Goal: Communication & Community: Answer question/provide support

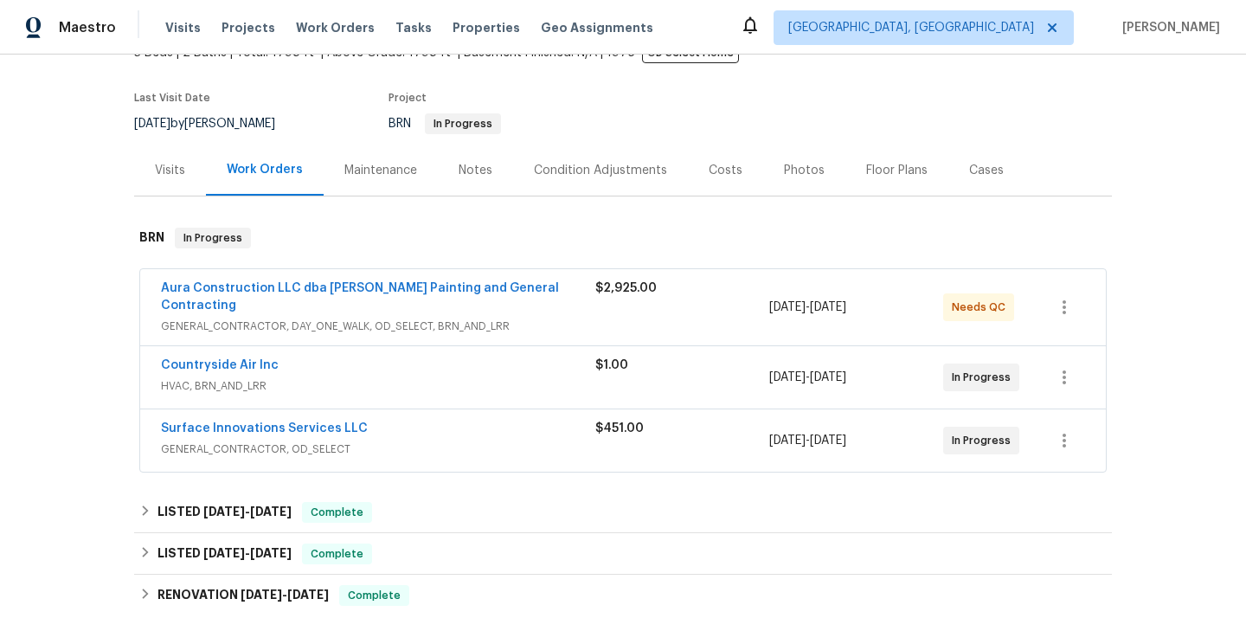
scroll to position [163, 0]
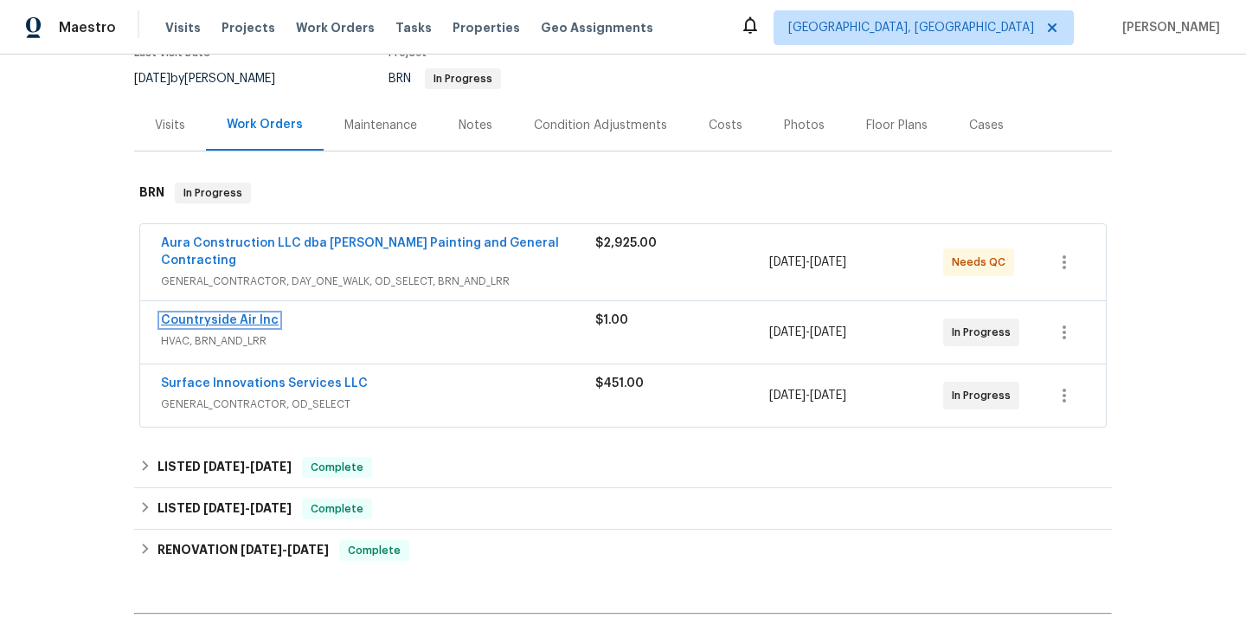
click at [242, 314] on link "Countryside Air Inc" at bounding box center [220, 320] width 118 height 12
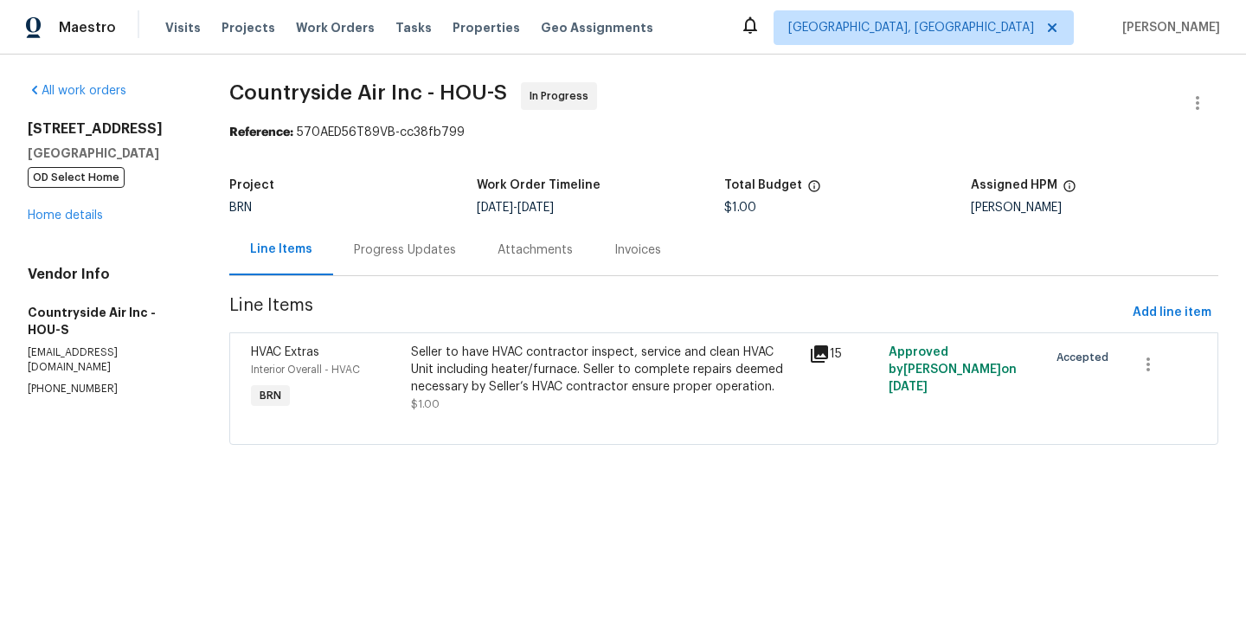
click at [416, 274] on div "Progress Updates" at bounding box center [405, 249] width 144 height 51
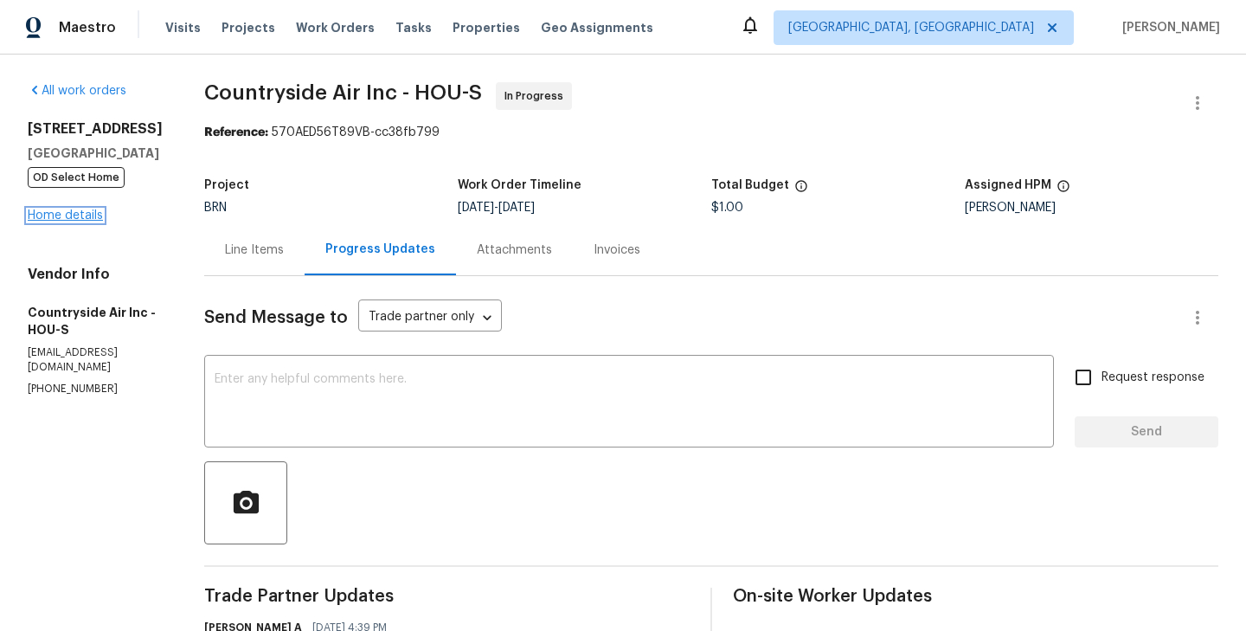
click at [78, 222] on link "Home details" at bounding box center [65, 215] width 75 height 12
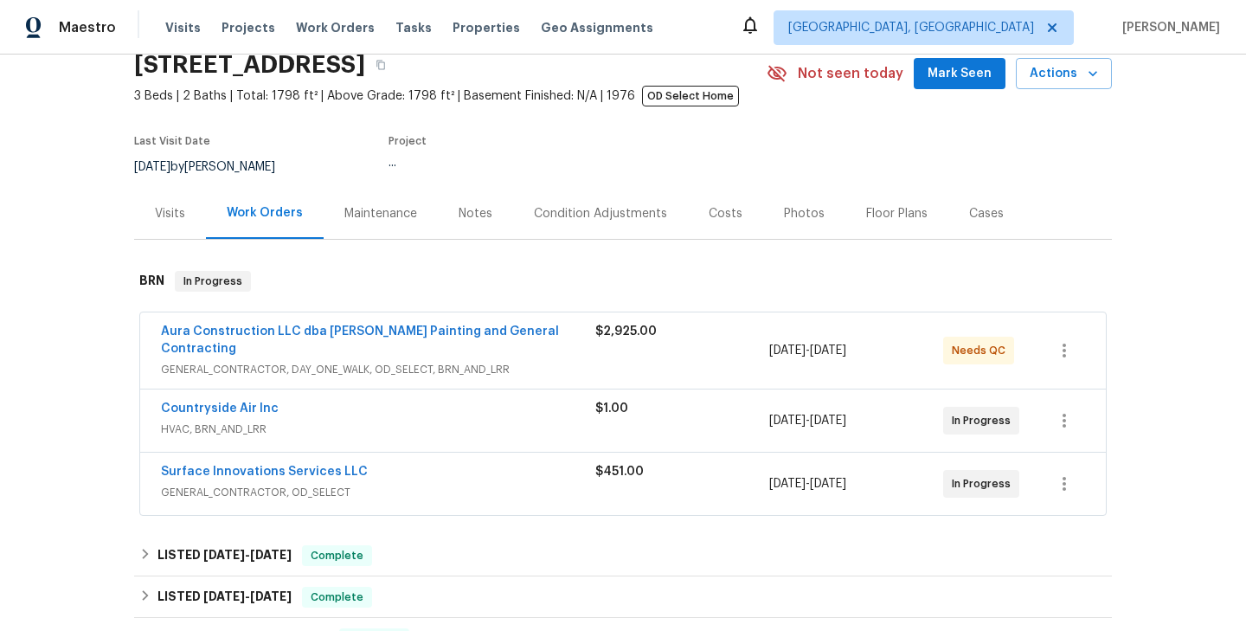
scroll to position [80, 0]
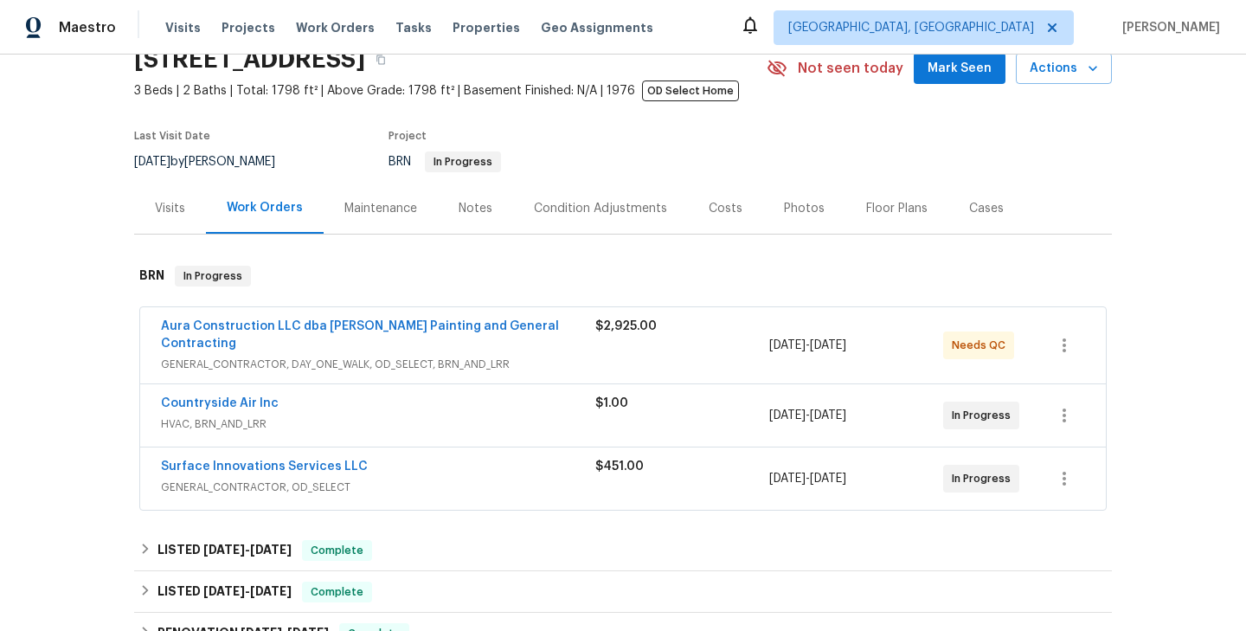
click at [694, 95] on span "OD Select Home" at bounding box center [690, 90] width 97 height 21
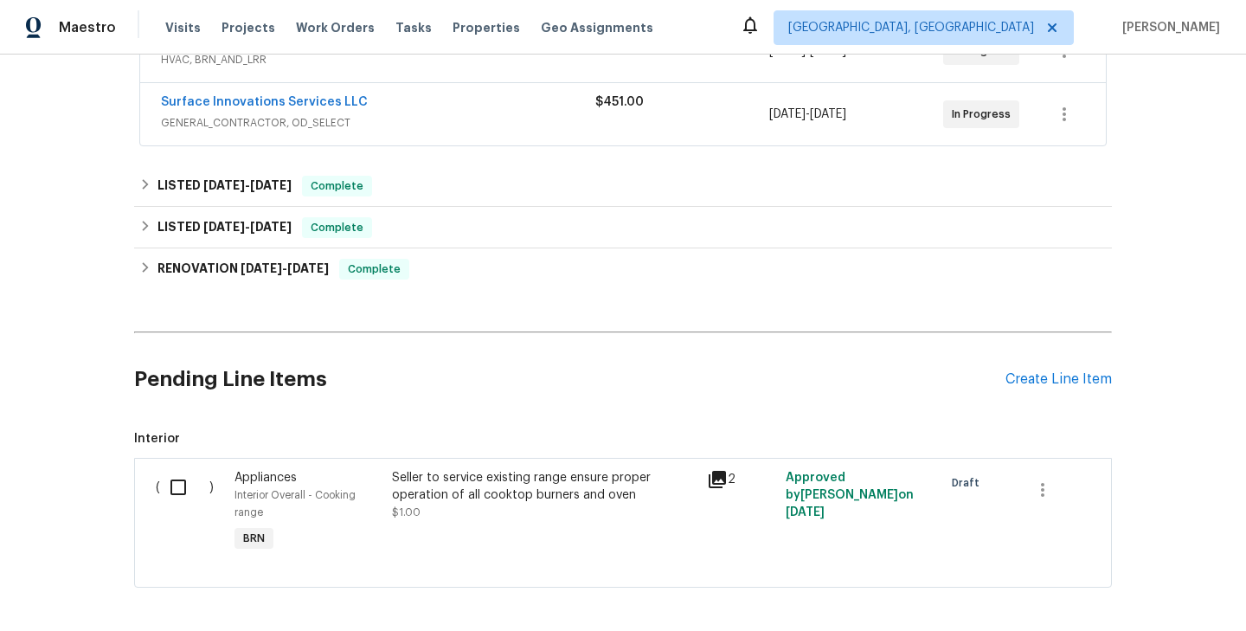
scroll to position [455, 0]
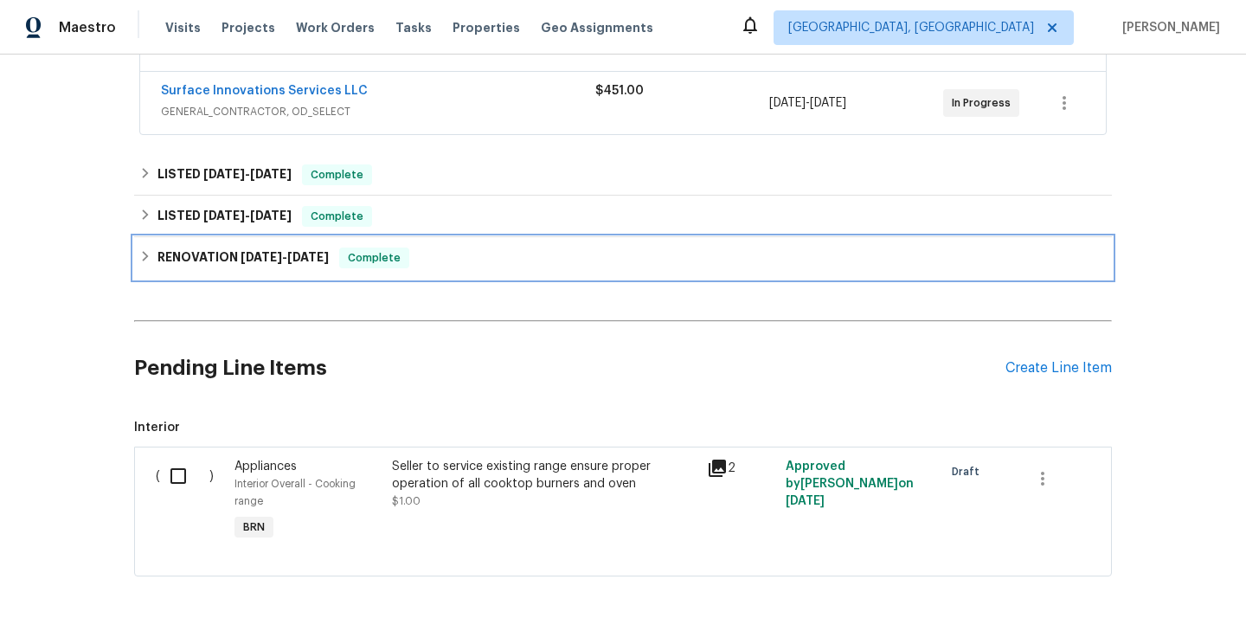
click at [486, 248] on div "RENOVATION [DATE] - [DATE] Complete" at bounding box center [623, 258] width 968 height 21
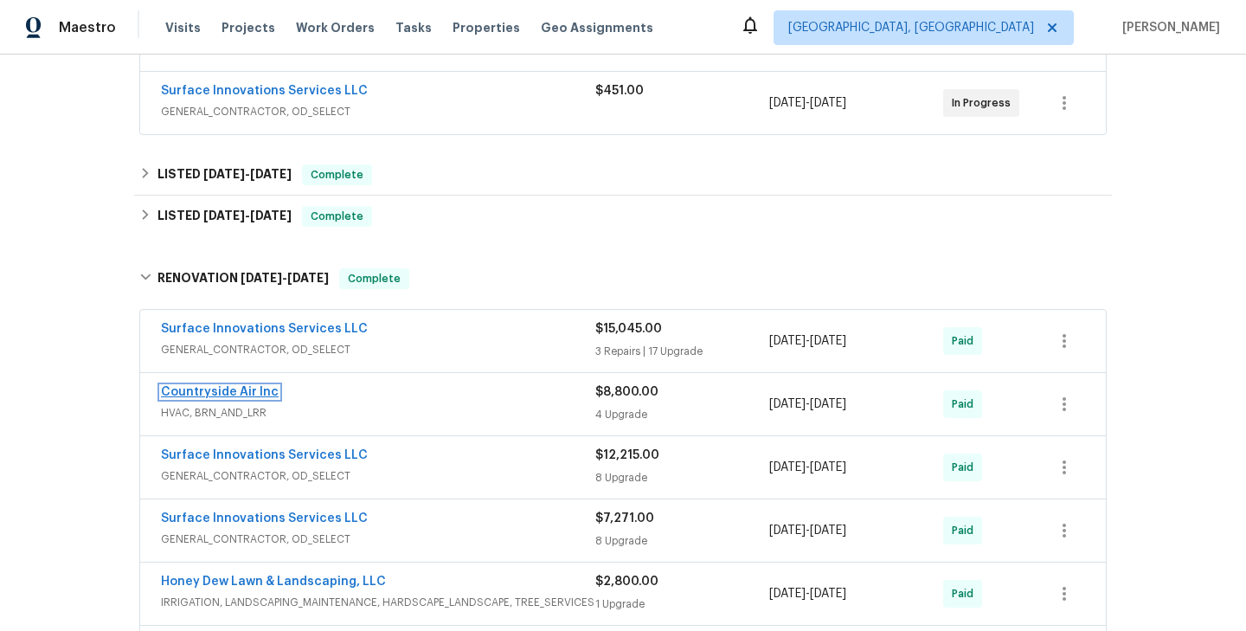
click at [251, 386] on link "Countryside Air Inc" at bounding box center [220, 392] width 118 height 12
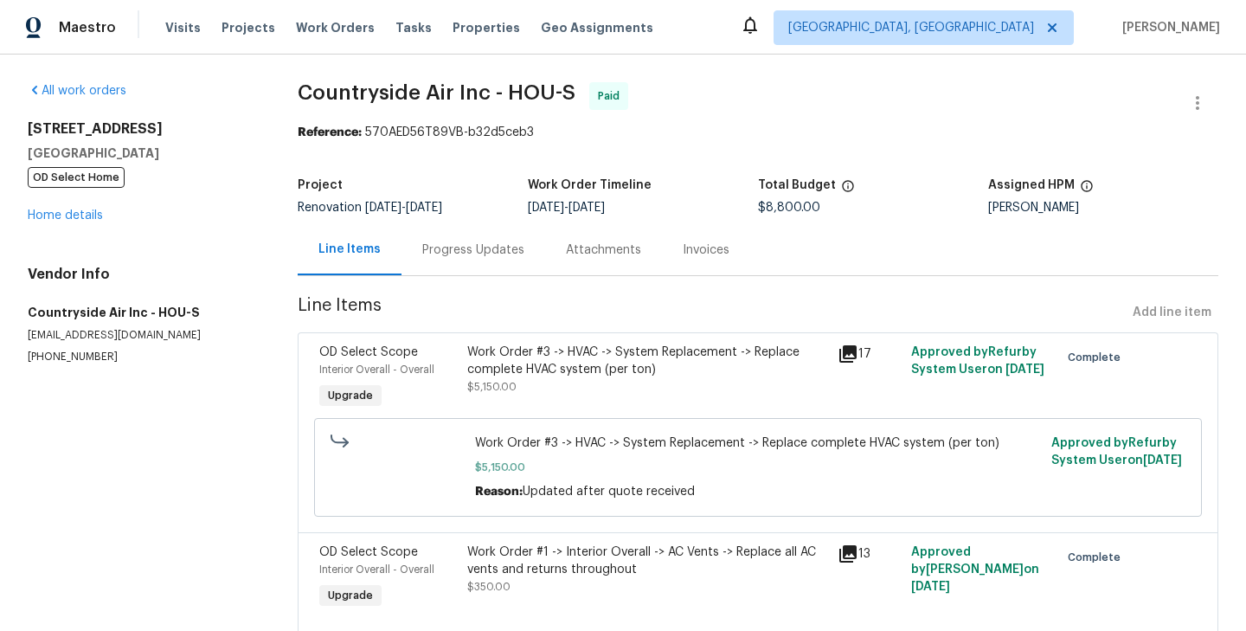
click at [448, 371] on div "Interior Overall - Overall" at bounding box center [388, 369] width 138 height 17
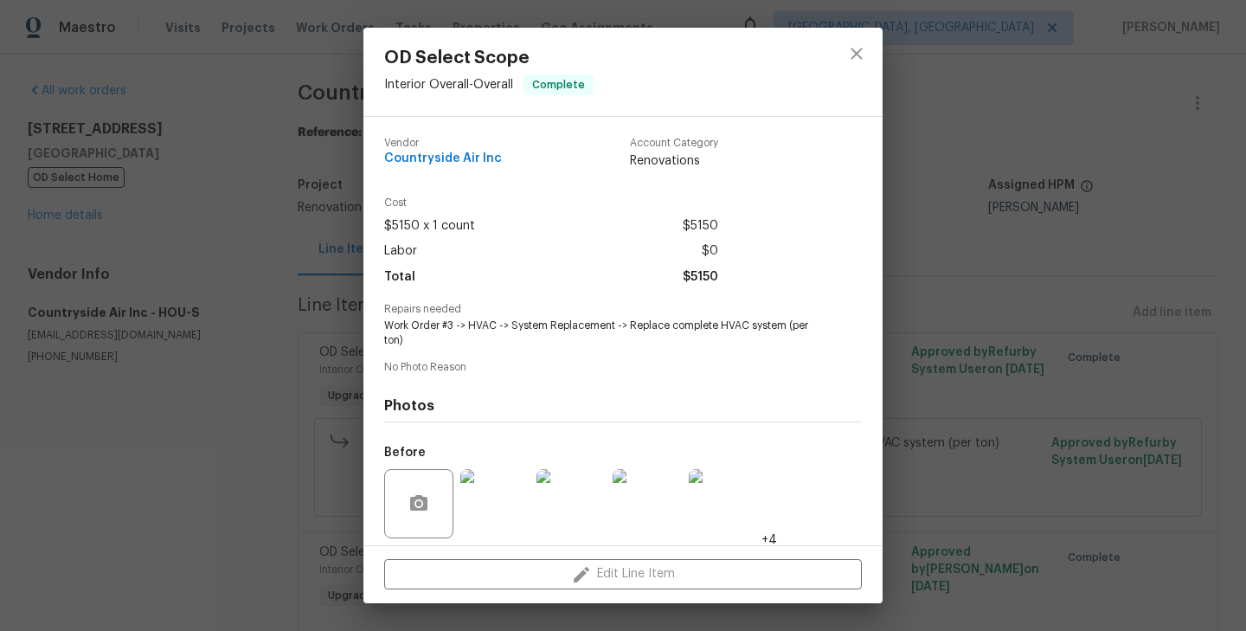
scroll to position [123, 0]
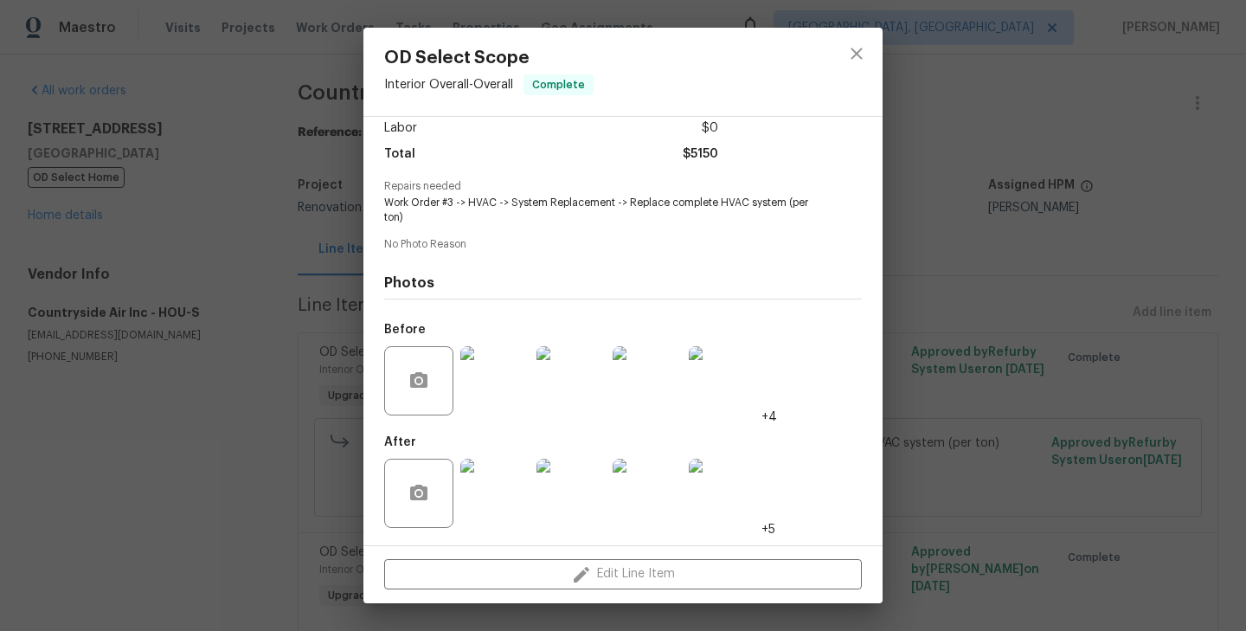
click at [516, 402] on img at bounding box center [494, 380] width 69 height 69
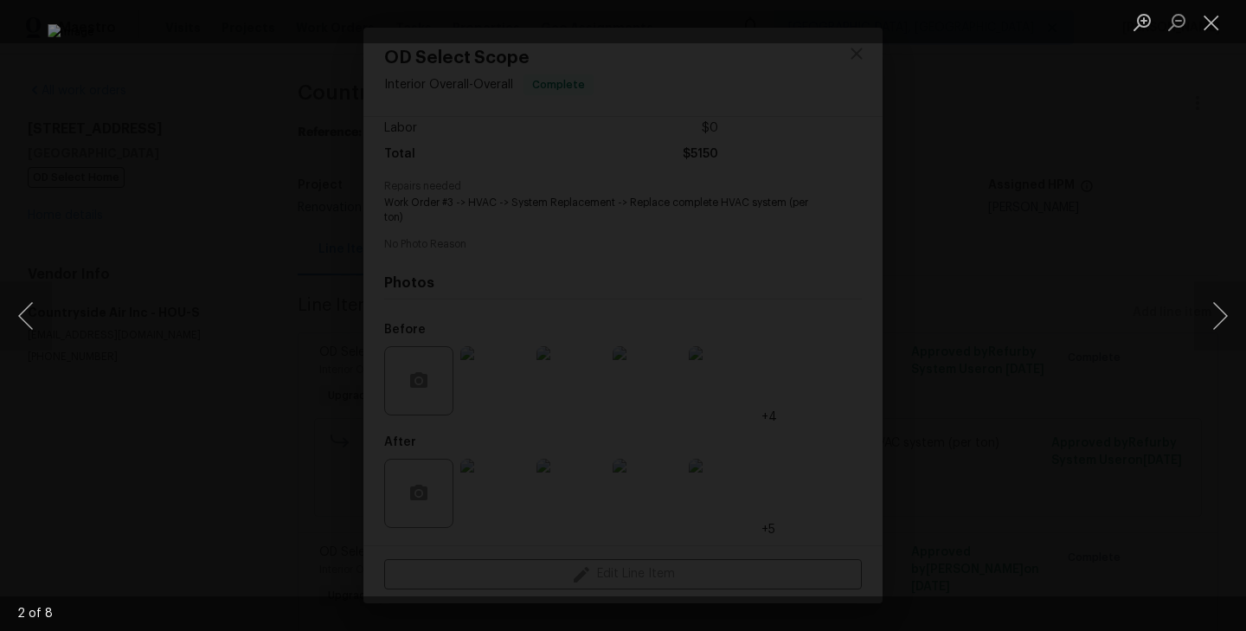
click at [104, 289] on div "Lightbox" at bounding box center [623, 315] width 1246 height 631
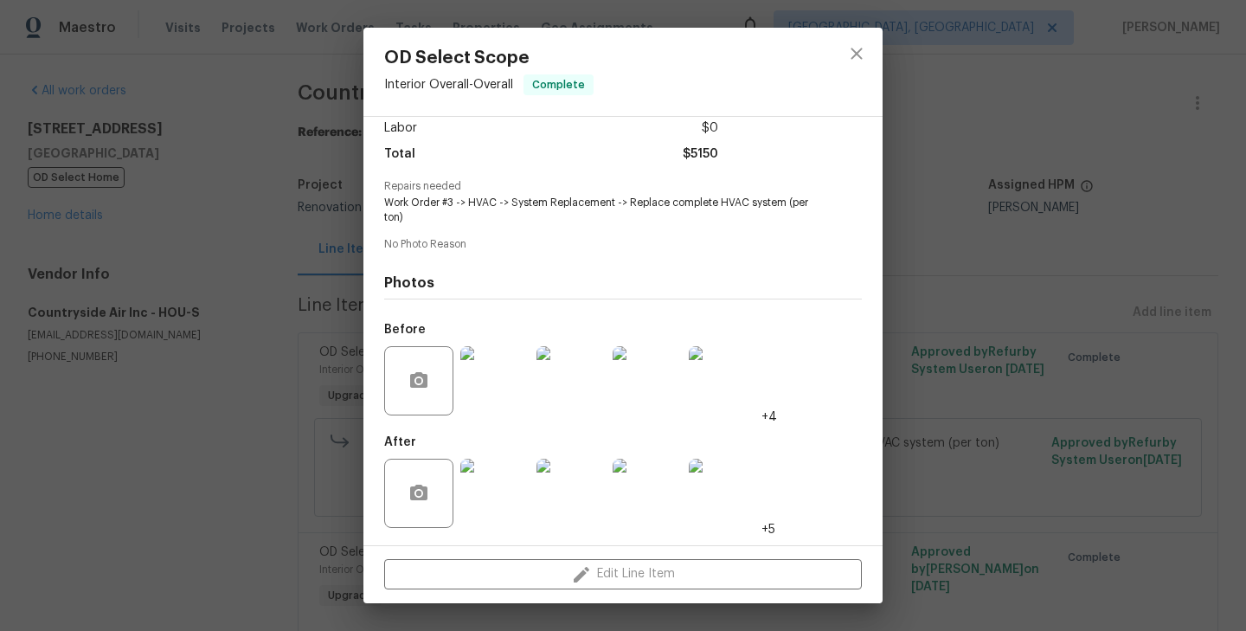
click at [480, 475] on img at bounding box center [494, 493] width 69 height 69
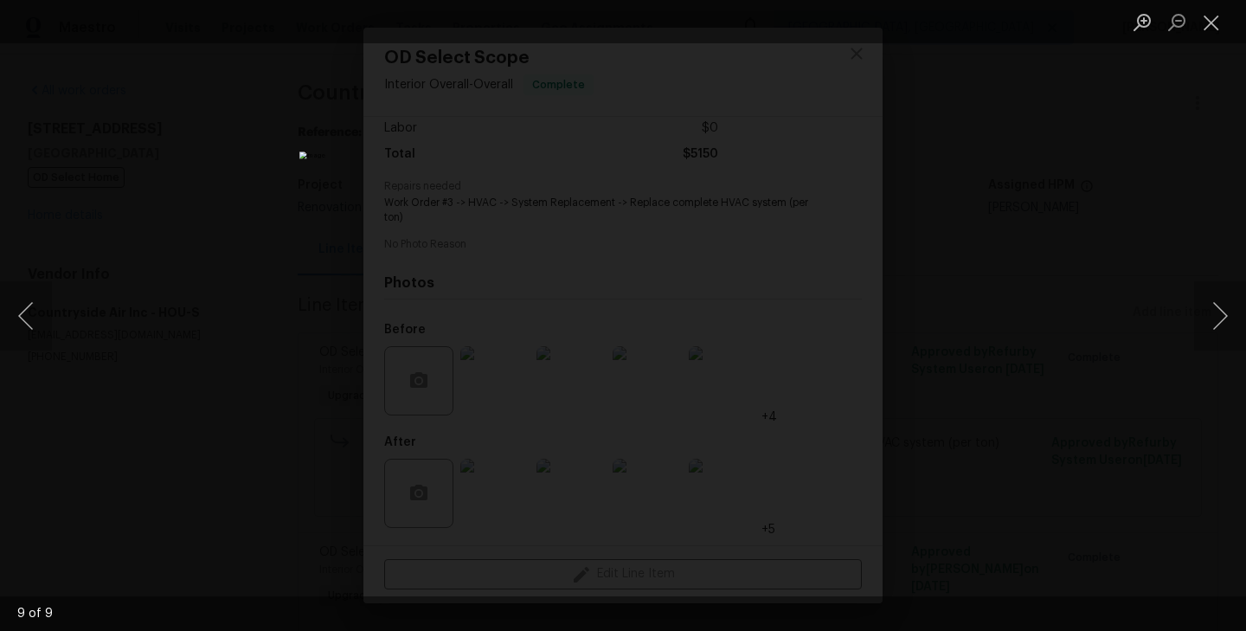
click at [270, 297] on div "Lightbox" at bounding box center [623, 315] width 1246 height 631
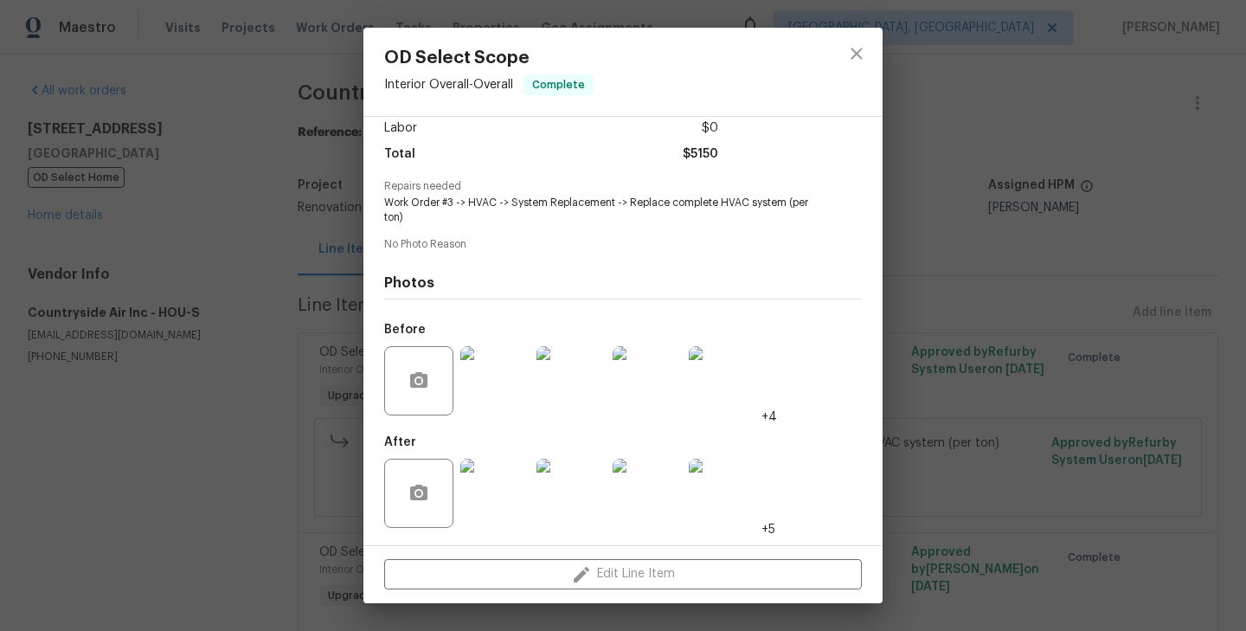
click at [232, 401] on div "OD Select Scope Interior Overall - Overall Complete Vendor Countryside Air Inc …" at bounding box center [623, 315] width 1246 height 631
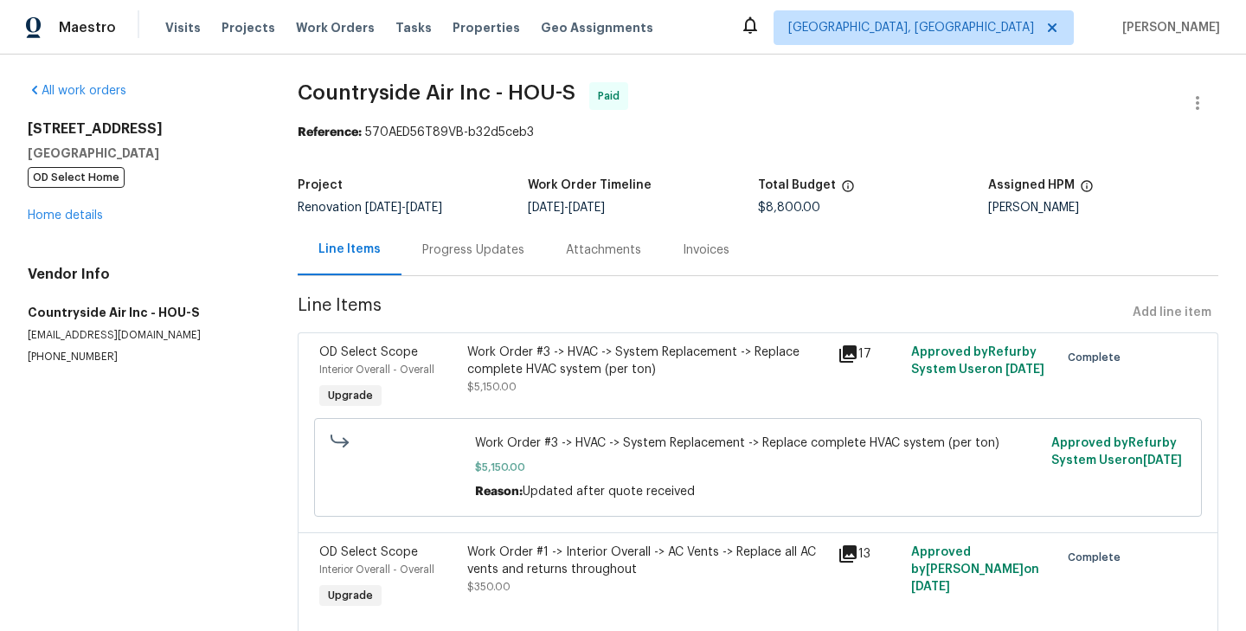
click at [457, 256] on div "Progress Updates" at bounding box center [473, 249] width 102 height 17
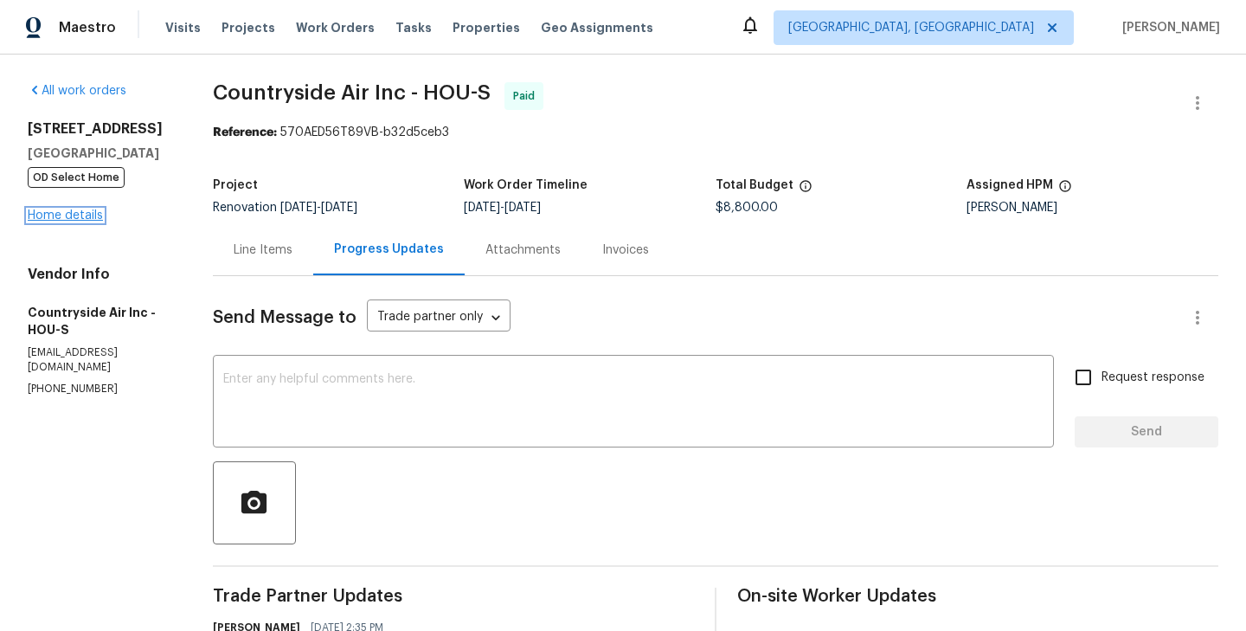
click at [68, 216] on link "Home details" at bounding box center [65, 215] width 75 height 12
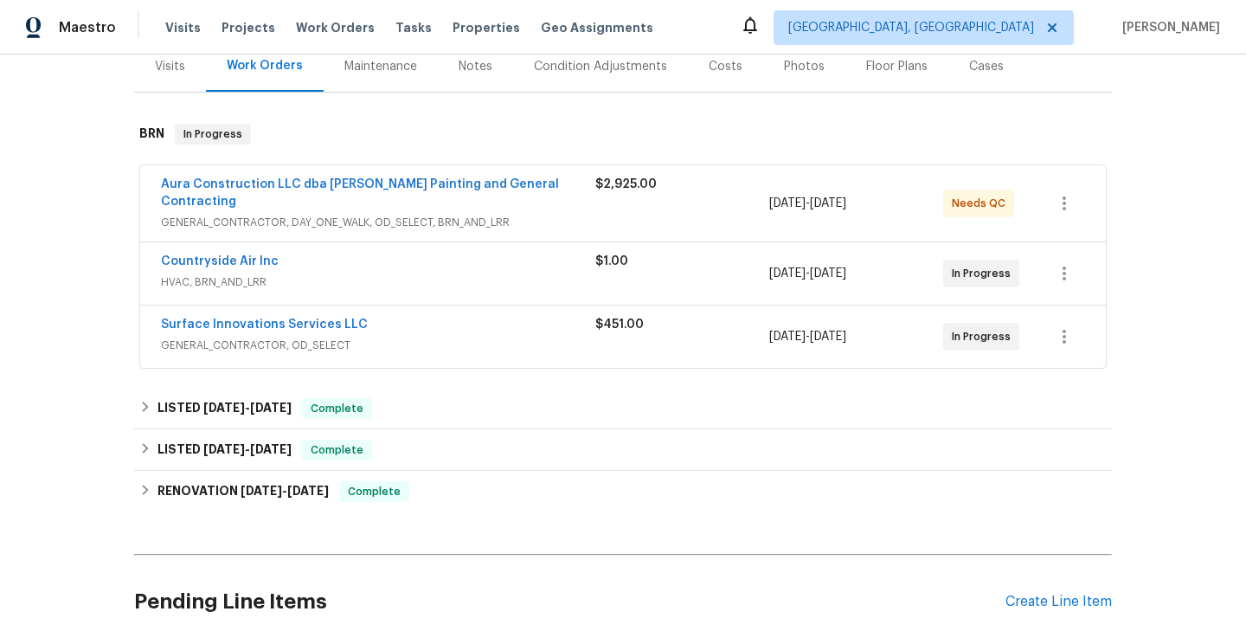
scroll to position [196, 0]
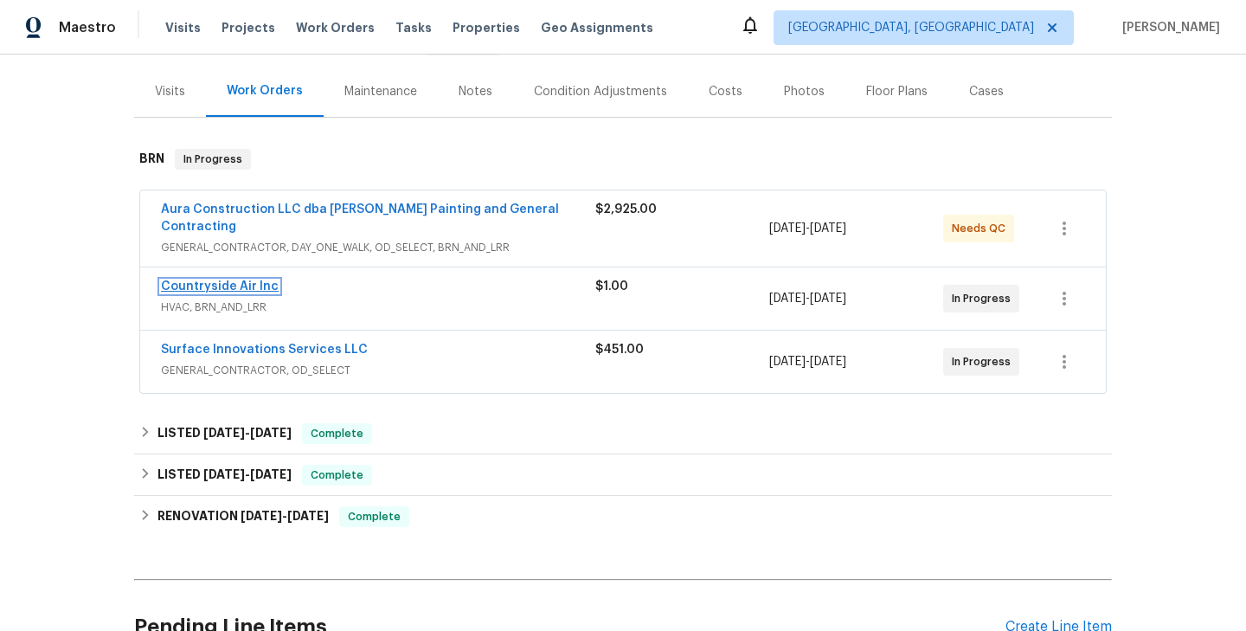
click at [242, 280] on link "Countryside Air Inc" at bounding box center [220, 286] width 118 height 12
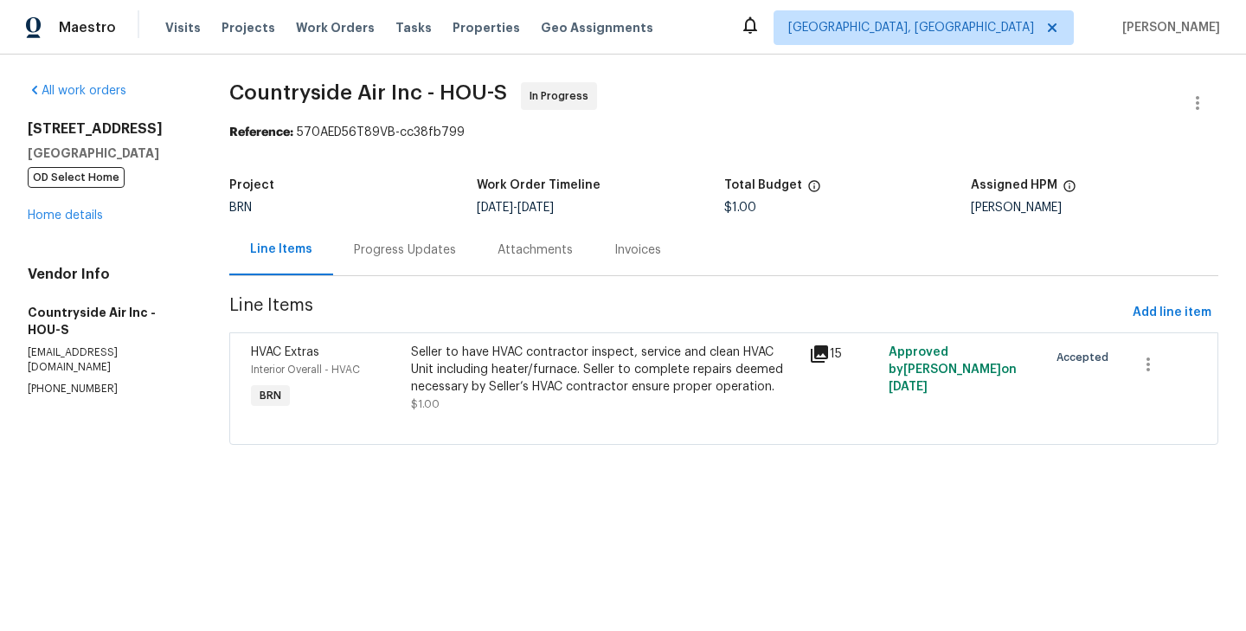
click at [403, 255] on div "Progress Updates" at bounding box center [405, 249] width 102 height 17
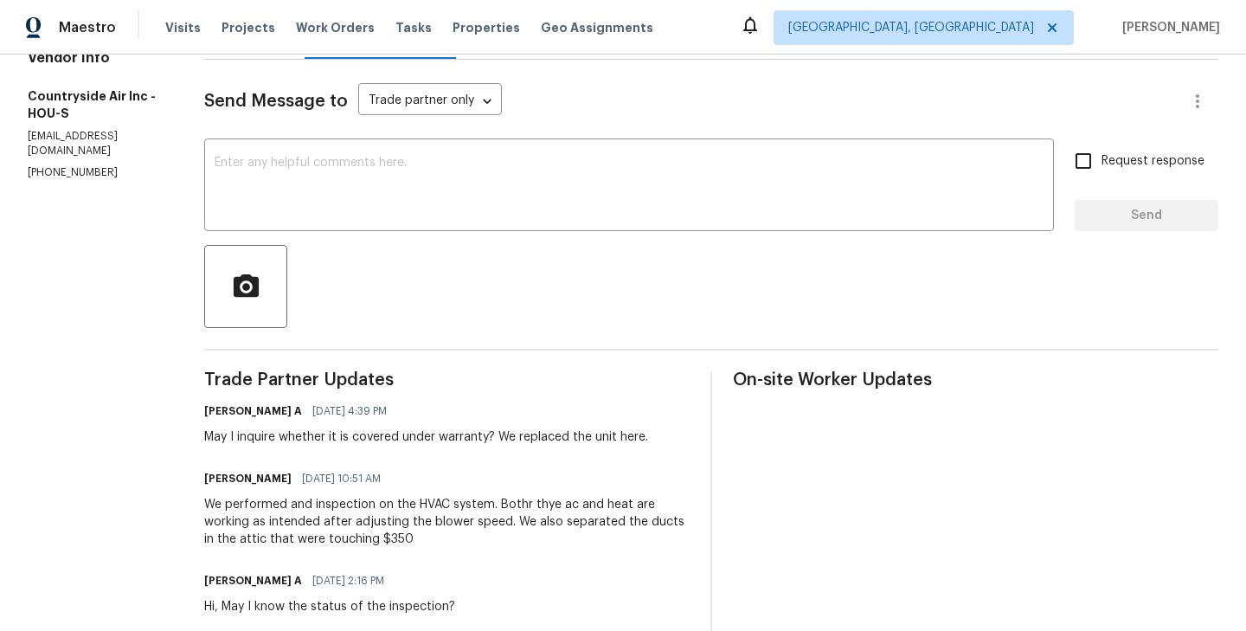
scroll to position [215, 0]
click at [217, 472] on h6 "[PERSON_NAME]" at bounding box center [247, 480] width 87 height 17
copy h6 "[PERSON_NAME]"
click at [286, 198] on textarea at bounding box center [629, 188] width 829 height 61
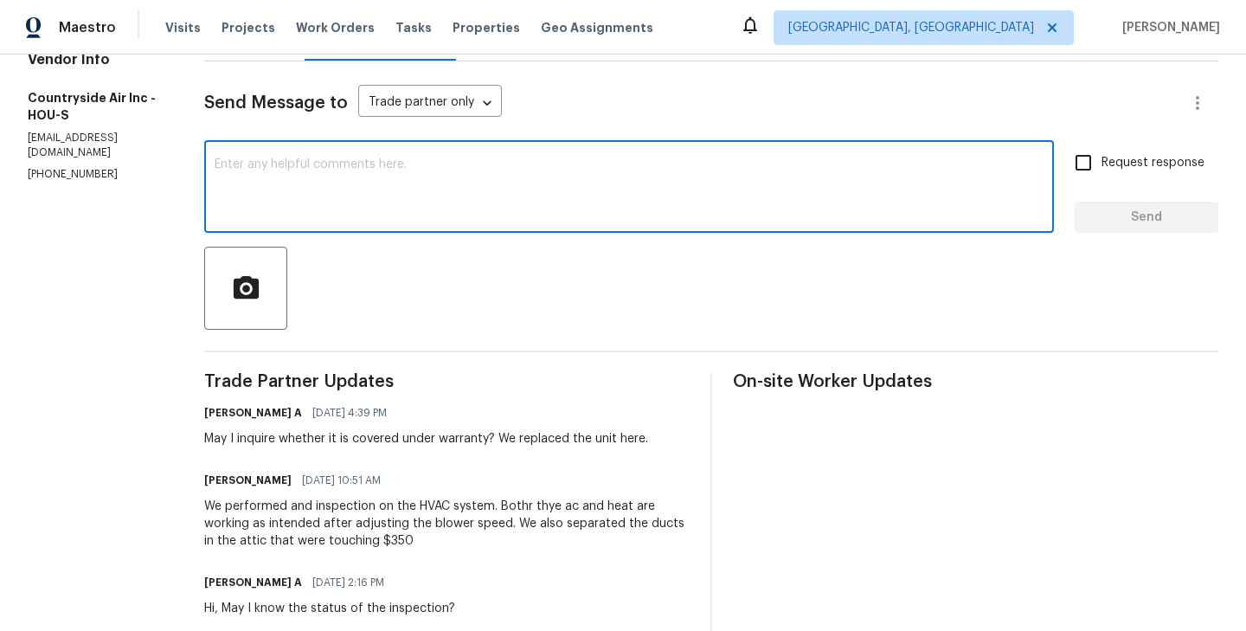
paste textarea "[PERSON_NAME]"
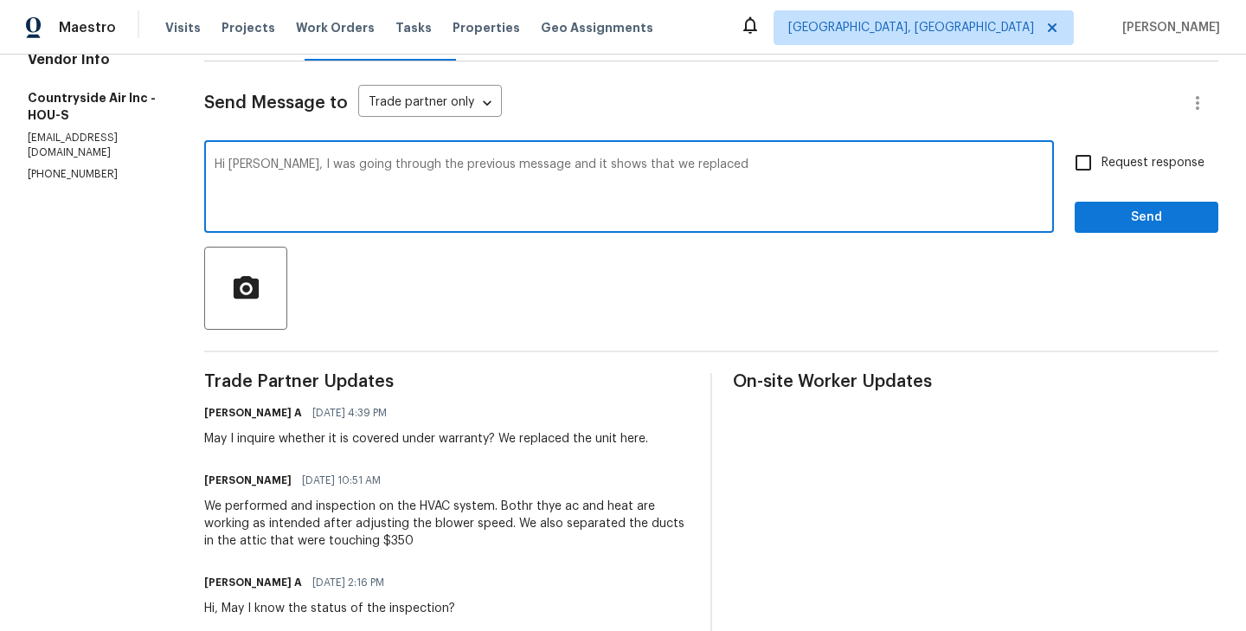
click at [642, 165] on textarea "Hi [PERSON_NAME], I was going through the previous message and it shows that we…" at bounding box center [629, 188] width 829 height 61
click at [518, 165] on textarea "Hi [PERSON_NAME], I was going through the previous message and it shows that we…" at bounding box center [629, 188] width 829 height 61
click at [765, 166] on textarea "Hi [PERSON_NAME], I was going through the previous messages and it shows that w…" at bounding box center [629, 188] width 829 height 61
click at [1000, 167] on textarea "Hi [PERSON_NAME], I was going through the previous messages and it shows that w…" at bounding box center [629, 188] width 829 height 61
click at [911, 164] on textarea "Hi [PERSON_NAME], I was going through the previous messages and it shows that w…" at bounding box center [629, 188] width 829 height 61
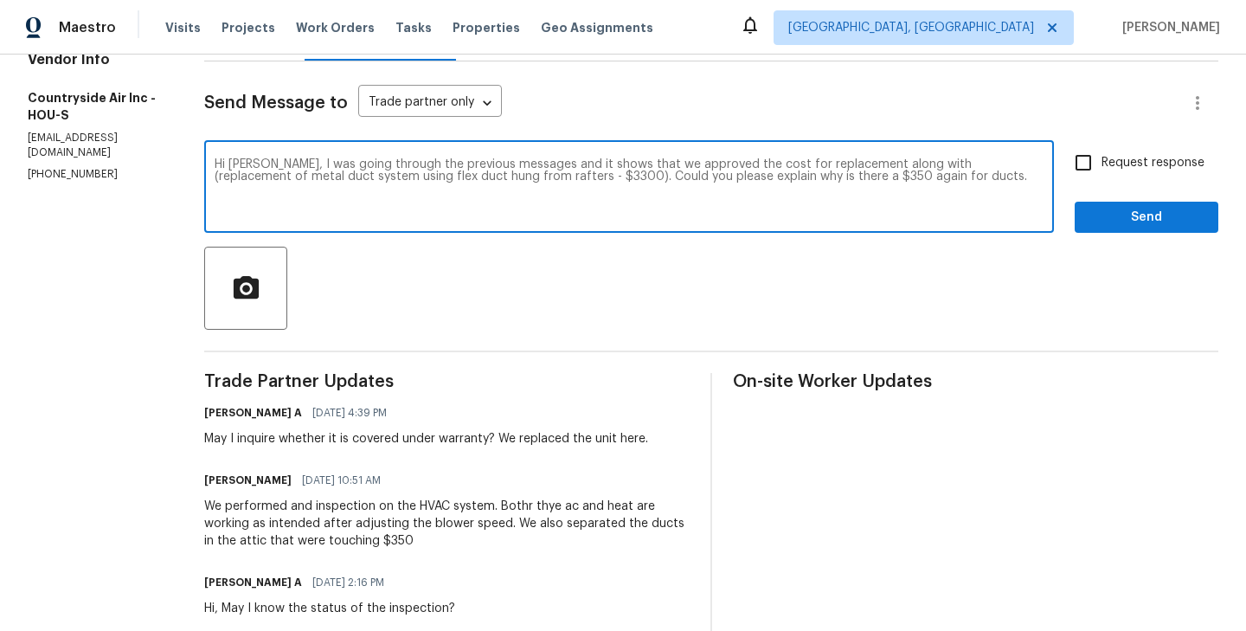
drag, startPoint x: 885, startPoint y: 184, endPoint x: 277, endPoint y: 164, distance: 608.8
click at [277, 164] on textarea "Hi [PERSON_NAME], I was going through the previous messages and it shows that w…" at bounding box center [629, 188] width 829 height 61
click at [857, 162] on textarea "Hi [PERSON_NAME], I was going through the previous messages and it shows that w…" at bounding box center [629, 188] width 829 height 61
click at [773, 164] on textarea "Hi [PERSON_NAME], I was going through the previous messages and it shows that w…" at bounding box center [629, 188] width 829 height 61
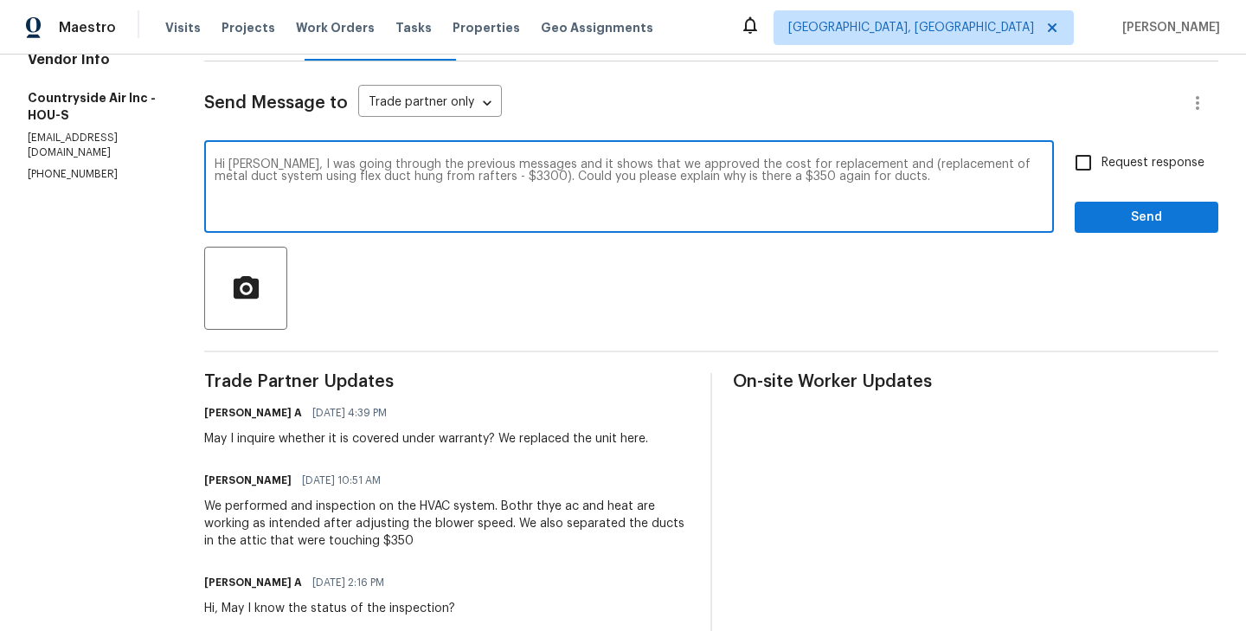
click at [467, 204] on textarea "Hi [PERSON_NAME], I was going through the previous messages and it shows that w…" at bounding box center [629, 188] width 829 height 61
click at [501, 176] on textarea "Hi [PERSON_NAME], I was going through the previous messages and it shows that w…" at bounding box center [629, 188] width 829 height 61
paste textarea "clarify why there is an additional $350 charge for the ducts?"
drag, startPoint x: 276, startPoint y: 164, endPoint x: 846, endPoint y: 164, distance: 569.5
click at [846, 164] on textarea "Hi [PERSON_NAME], I was going through the previous messages and it shows that w…" at bounding box center [629, 188] width 829 height 61
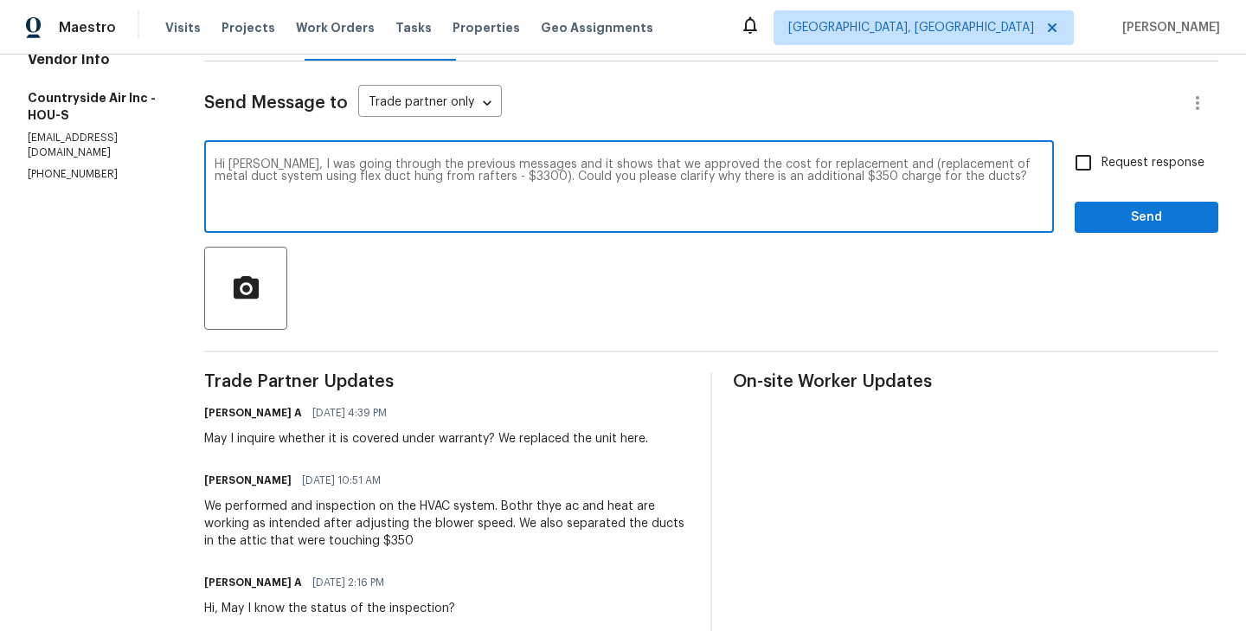
paste textarea "I was reviewing the previous messages and noted that we had already approved th…"
click at [924, 164] on textarea "Hi [PERSON_NAME],I was reviewing the previous messages and noted that we had al…" at bounding box center [629, 188] width 829 height 61
click at [526, 179] on textarea "Hi [PERSON_NAME],I was reviewing the previous messages and noted that we had al…" at bounding box center [629, 188] width 829 height 61
click at [478, 178] on textarea "Hi [PERSON_NAME],I was reviewing the previous messages and noted that we had al…" at bounding box center [629, 188] width 829 height 61
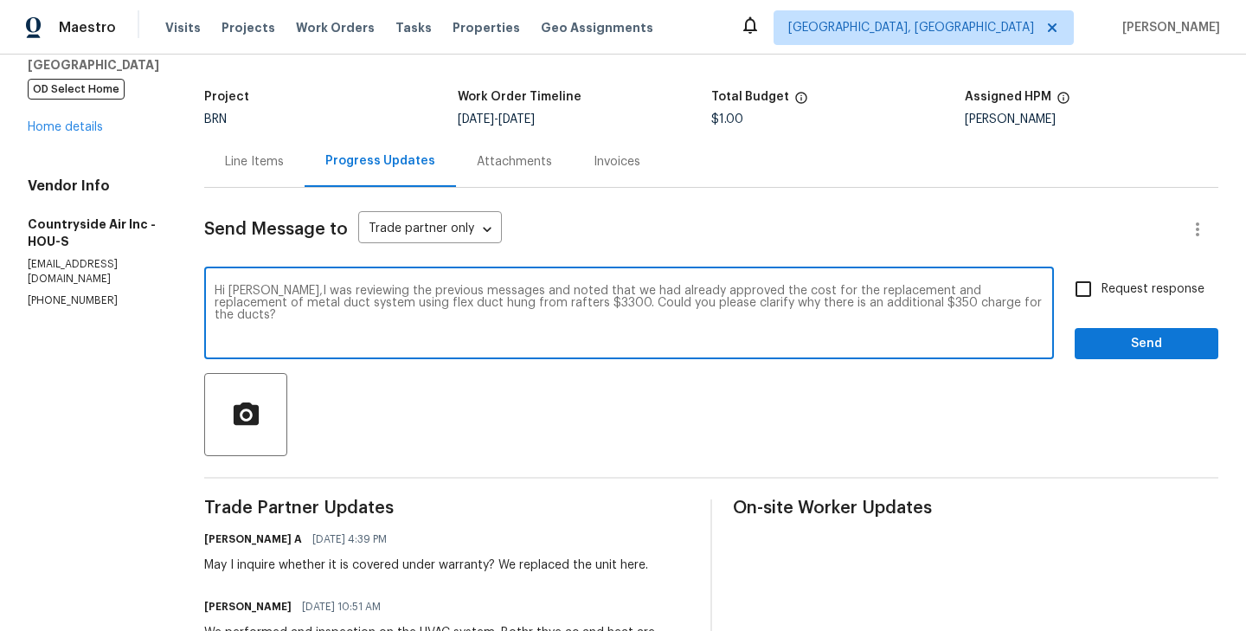
scroll to position [72, 0]
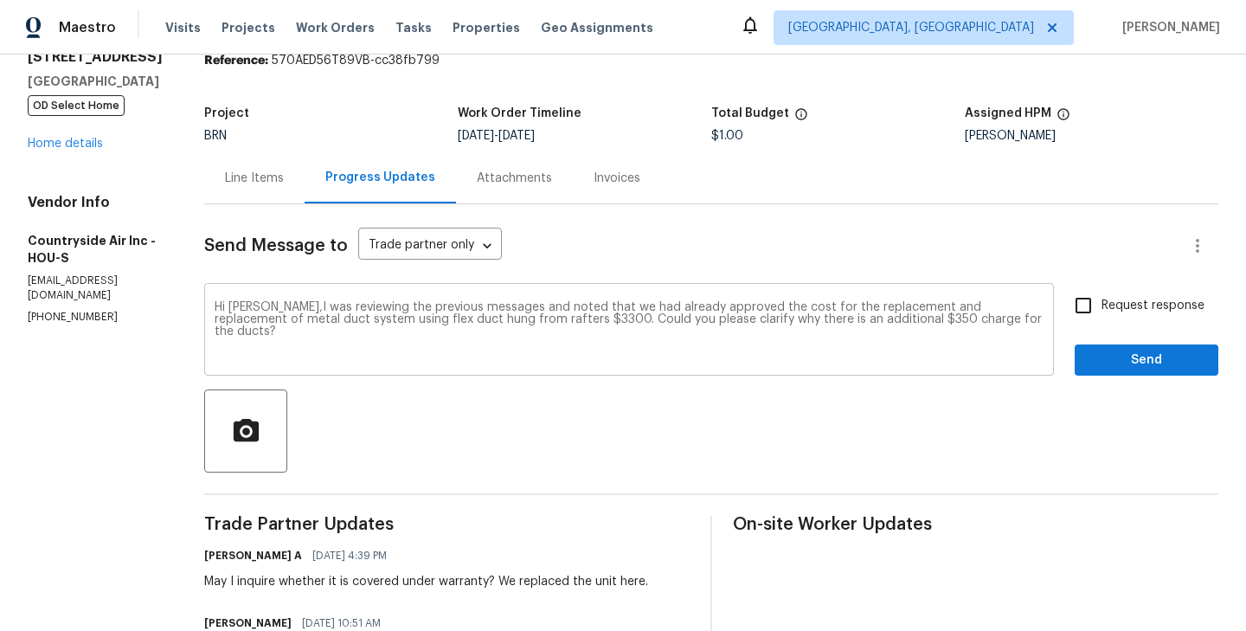
click at [470, 319] on textarea "Hi [PERSON_NAME],I was reviewing the previous messages and noted that we had al…" at bounding box center [629, 331] width 829 height 61
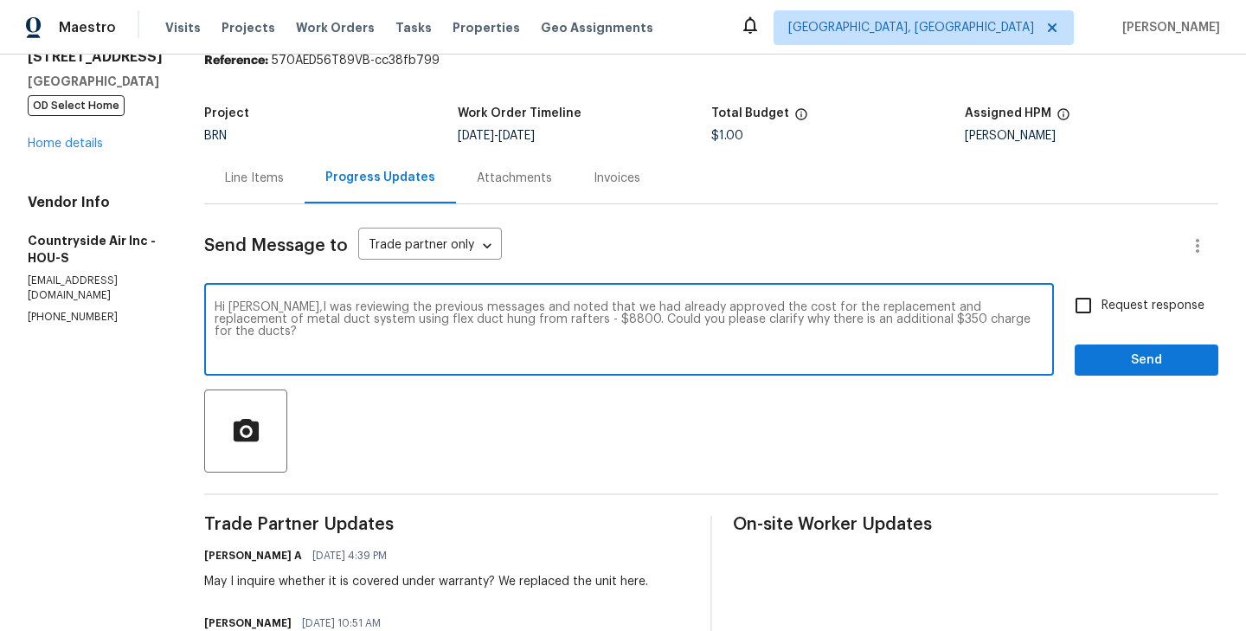
type textarea "Hi [PERSON_NAME],I was reviewing the previous messages and noted that we had al…"
click at [1079, 311] on input "Request response" at bounding box center [1083, 305] width 36 height 36
checkbox input "true"
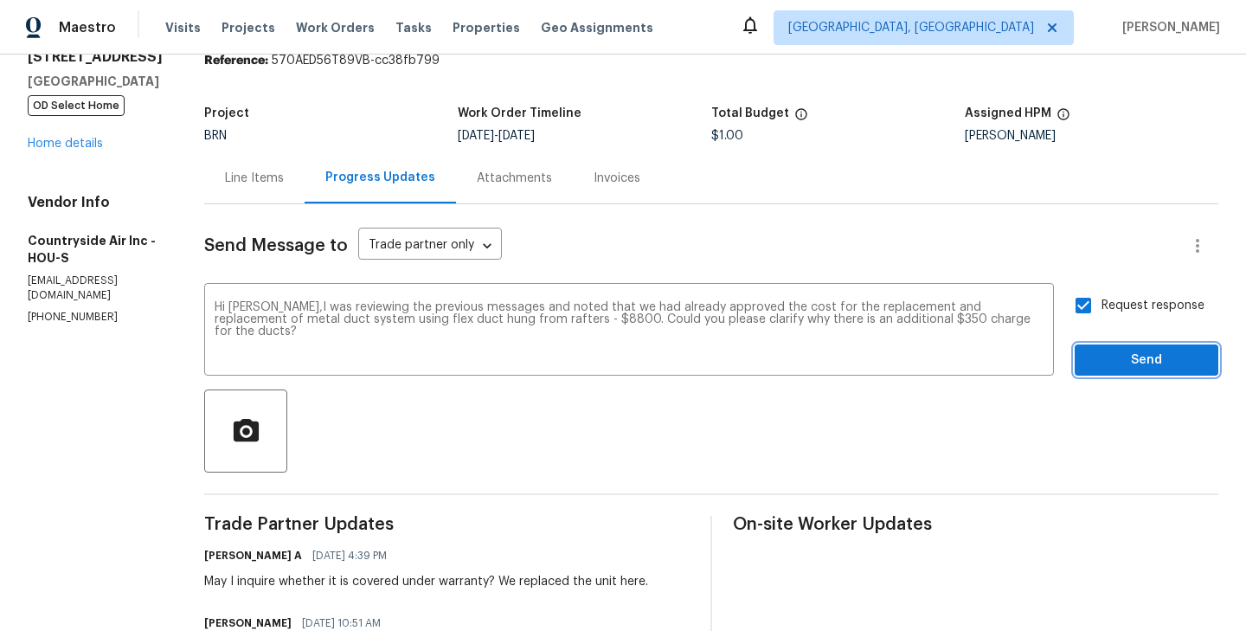
click at [1135, 356] on span "Send" at bounding box center [1147, 361] width 116 height 22
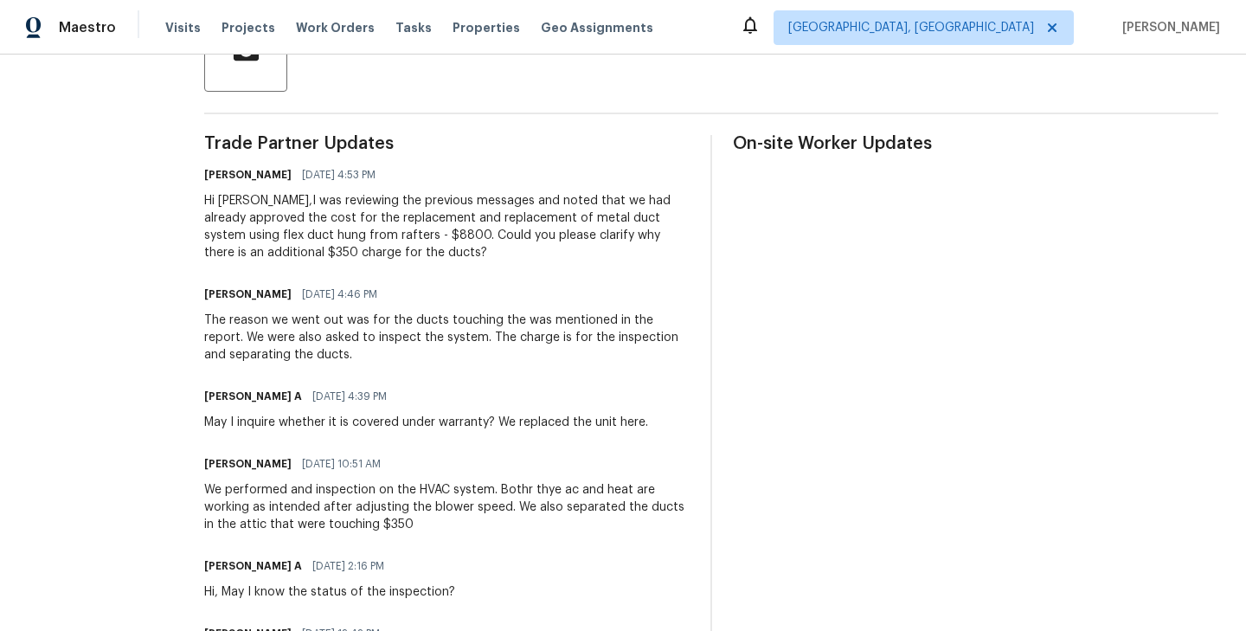
scroll to position [388, 0]
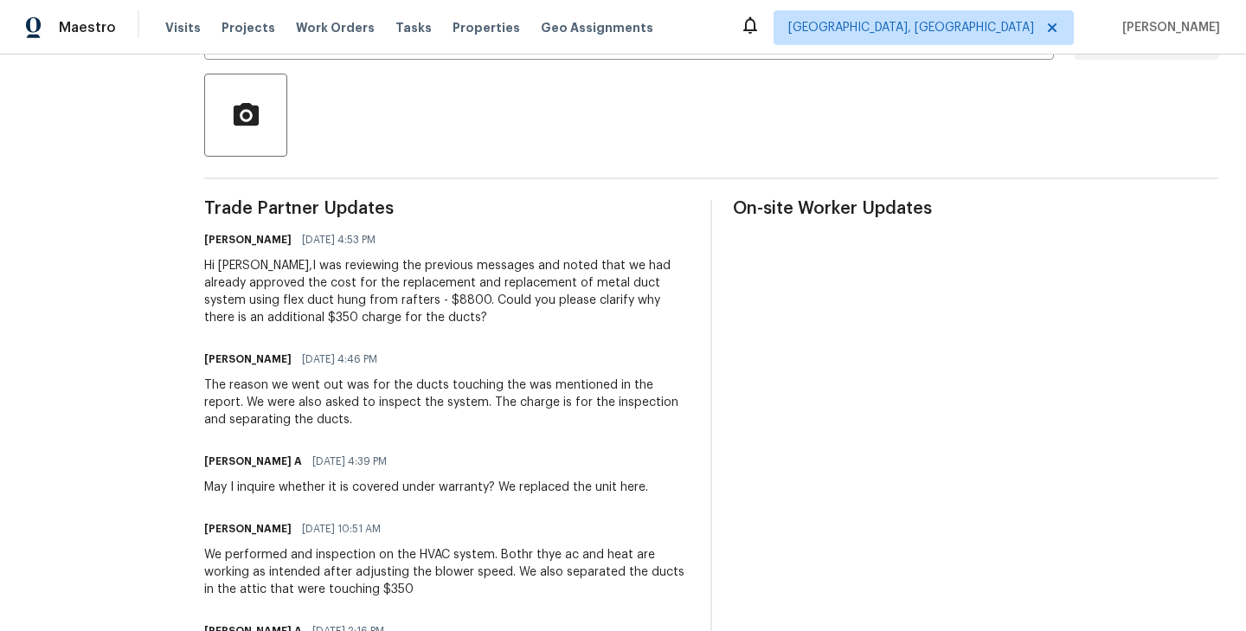
click at [330, 286] on div "Hi [PERSON_NAME],I was reviewing the previous messages and noted that we had al…" at bounding box center [447, 291] width 486 height 69
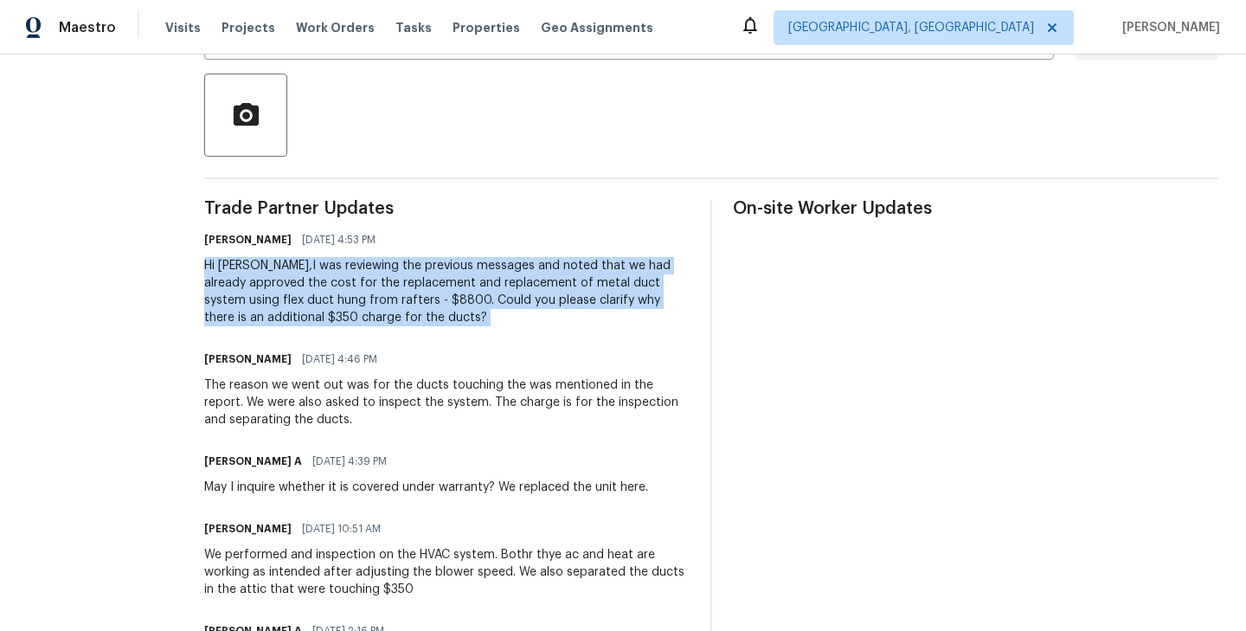
click at [262, 404] on div "The reason we went out was for the ducts touching the was mentioned in the repo…" at bounding box center [447, 403] width 486 height 52
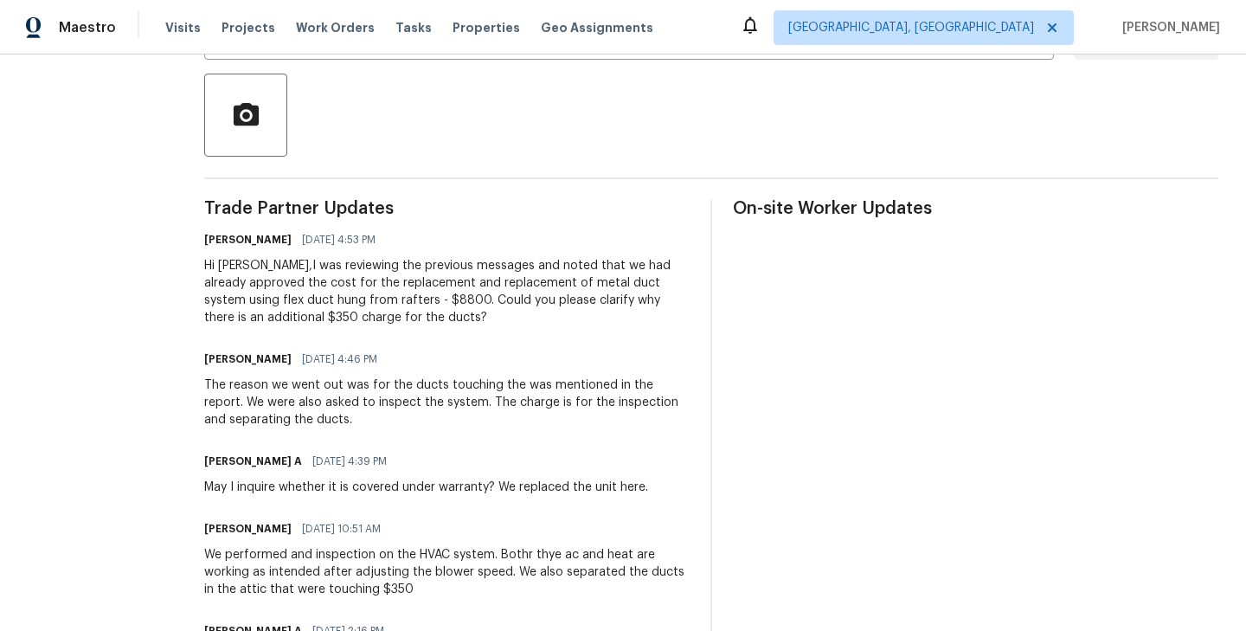
click at [262, 404] on div "The reason we went out was for the ducts touching the was mentioned in the repo…" at bounding box center [447, 403] width 486 height 52
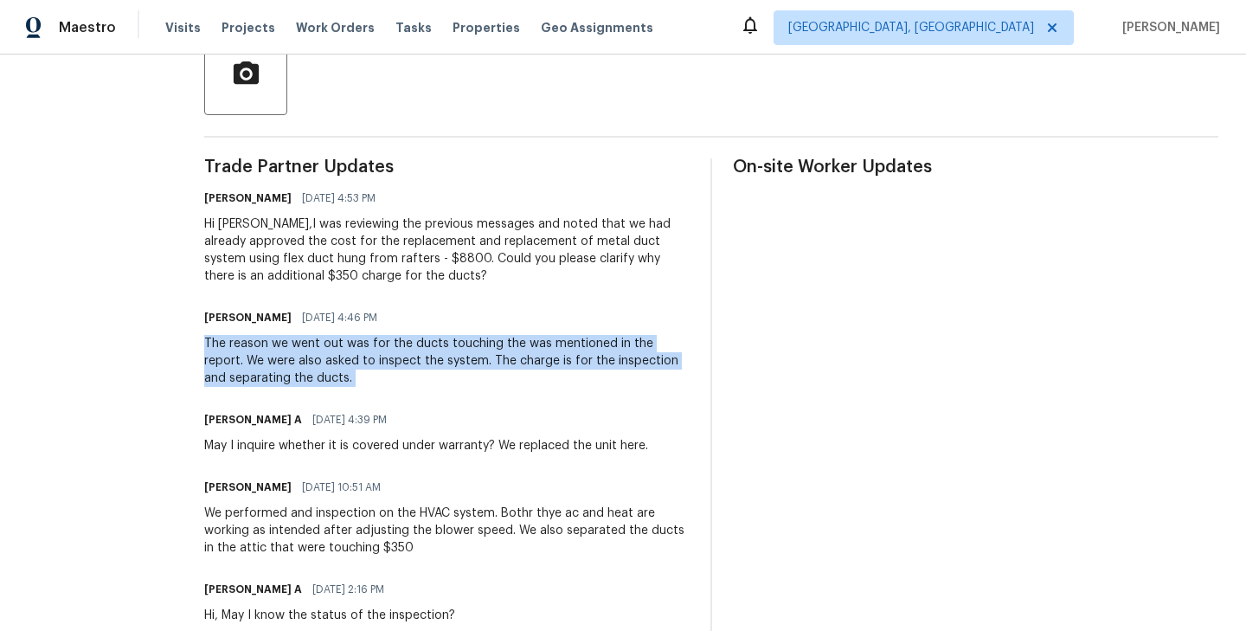
scroll to position [435, 0]
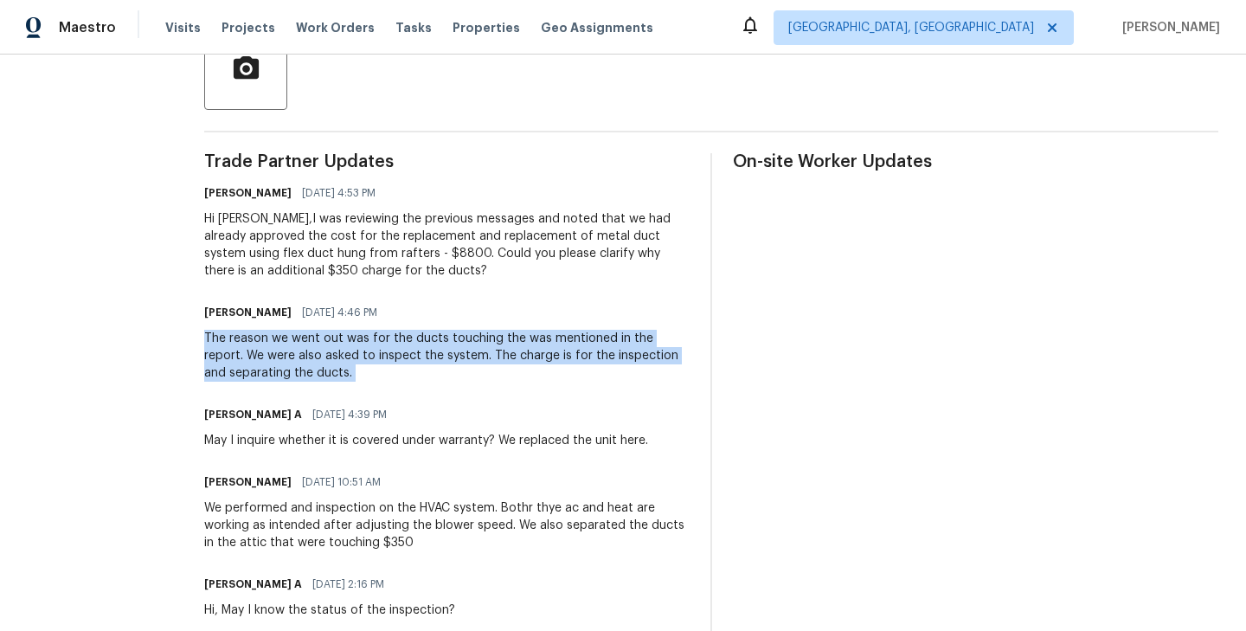
click at [604, 357] on div "The reason we went out was for the ducts touching the was mentioned in the repo…" at bounding box center [447, 356] width 486 height 52
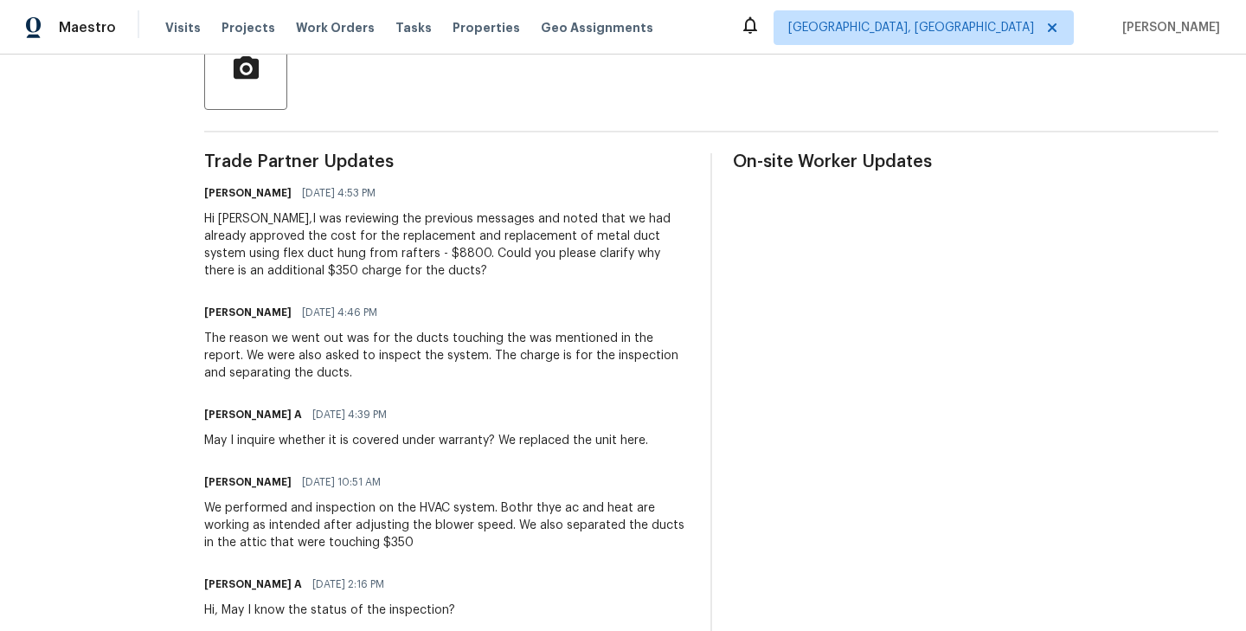
click at [604, 357] on div "The reason we went out was for the ducts touching the was mentioned in the repo…" at bounding box center [447, 356] width 486 height 52
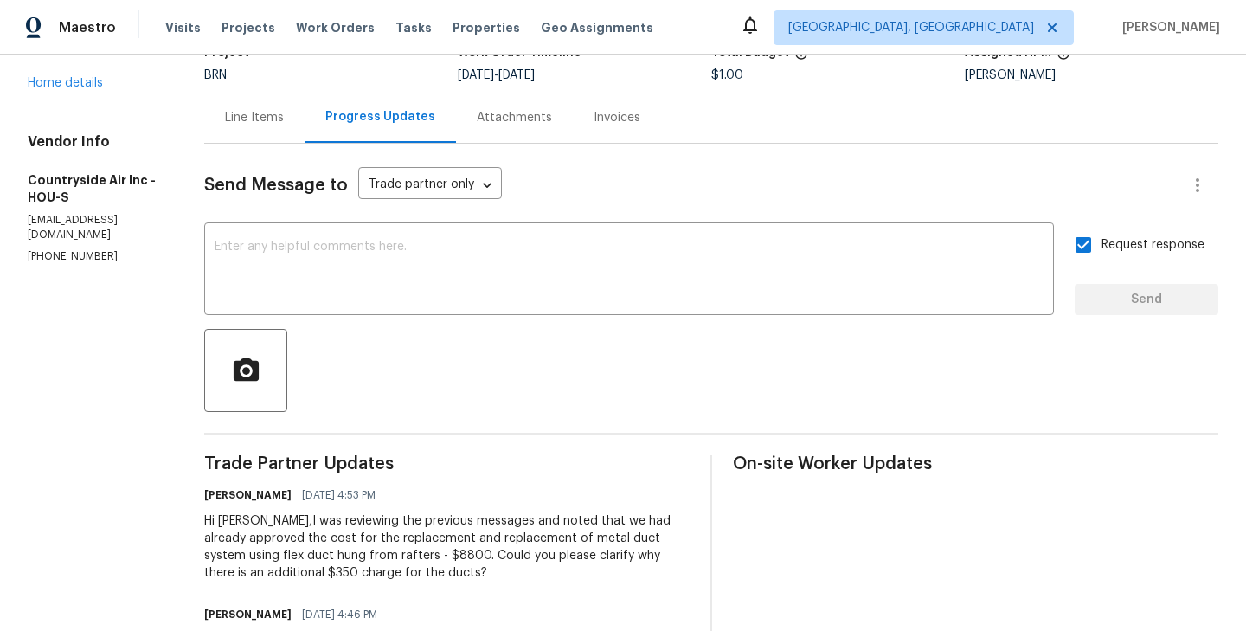
scroll to position [28, 0]
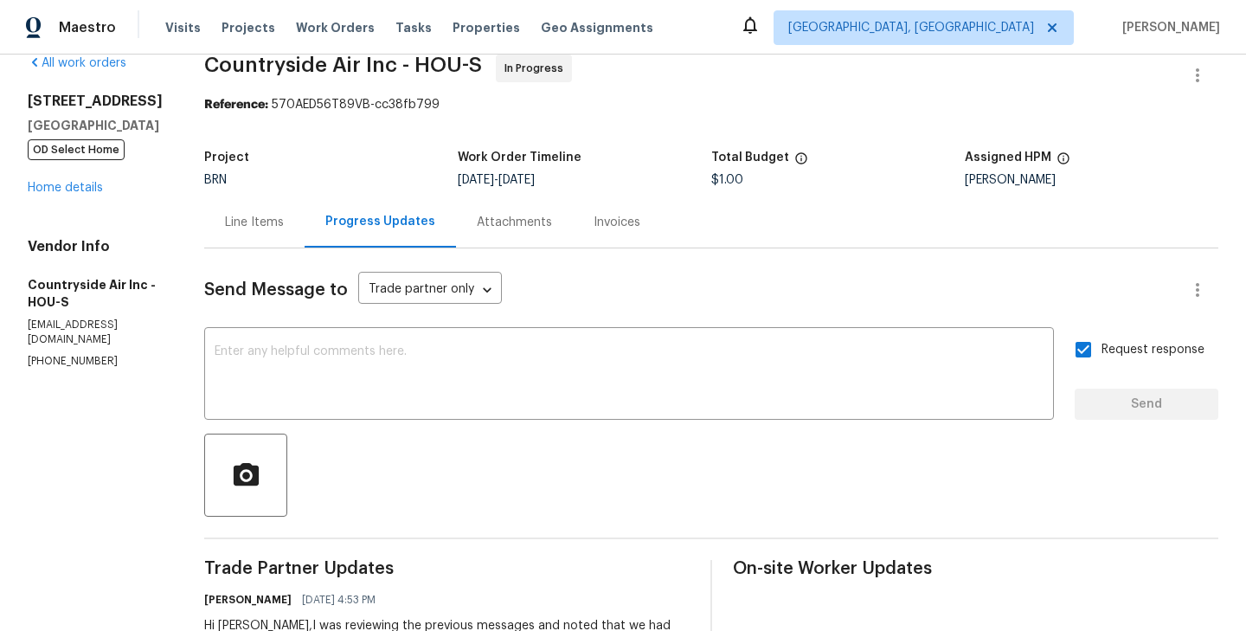
click at [260, 236] on div "Line Items" at bounding box center [254, 221] width 100 height 51
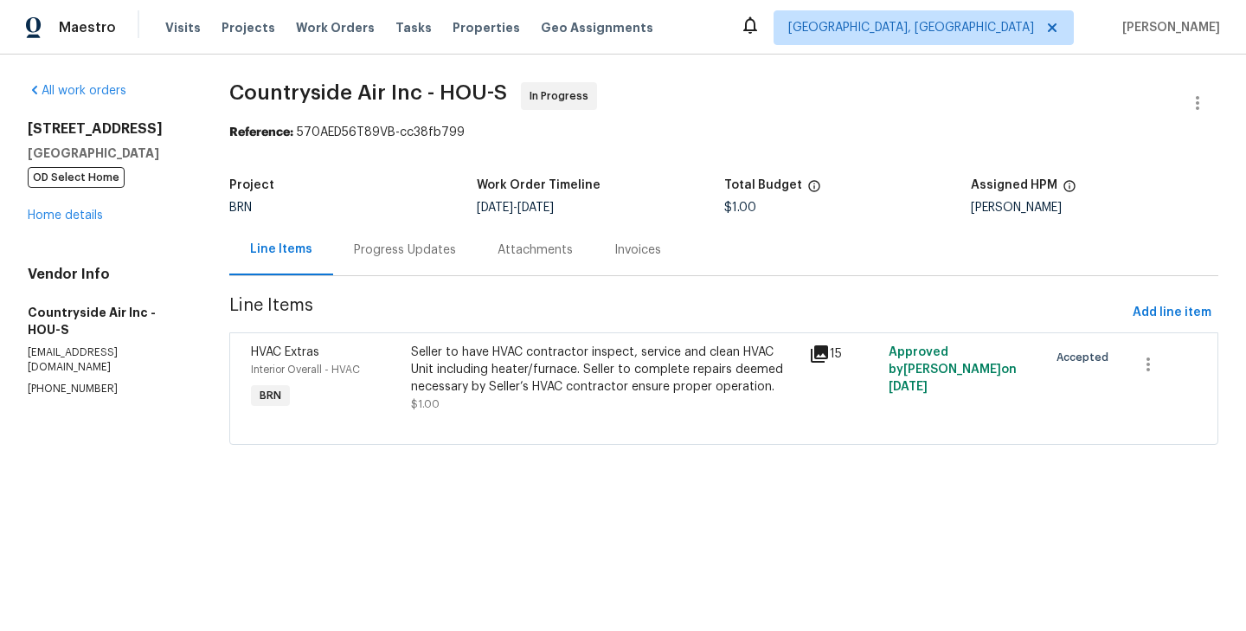
click at [383, 381] on div "HVAC Extras Interior Overall - HVAC BRN" at bounding box center [325, 378] width 159 height 80
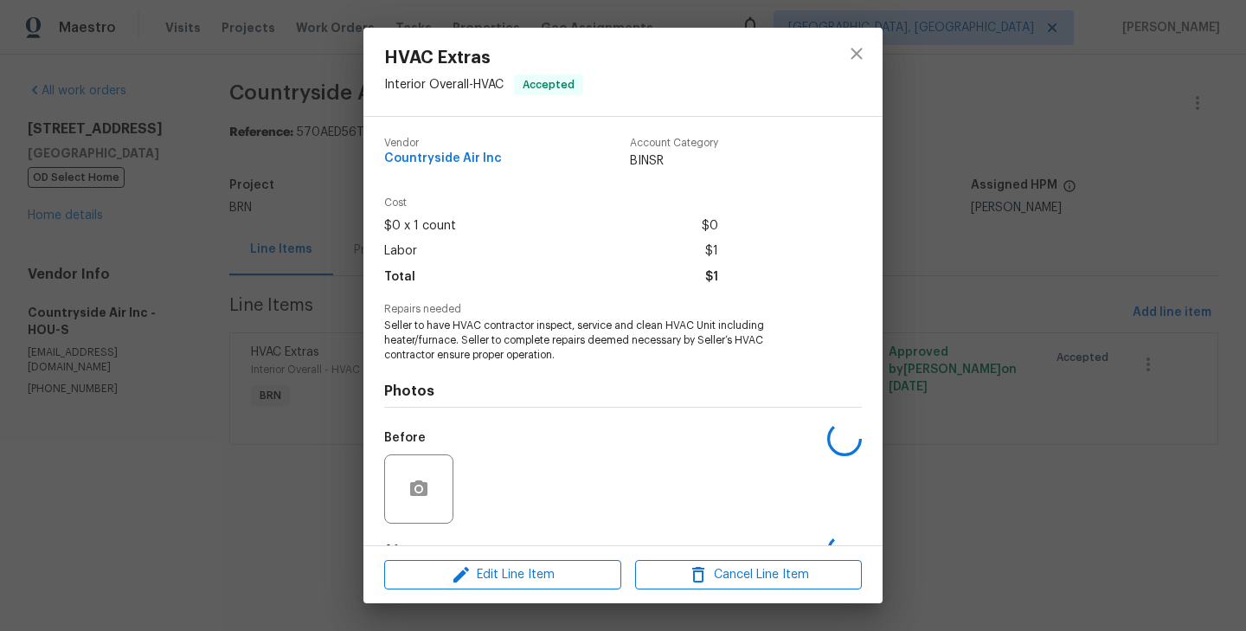
scroll to position [108, 0]
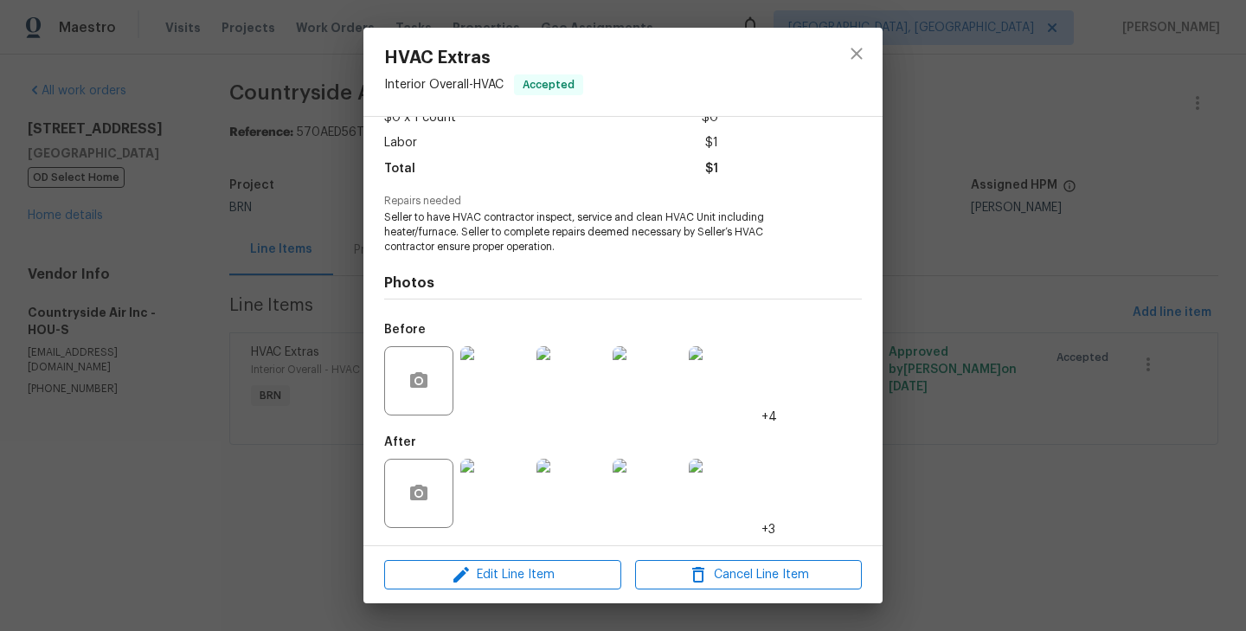
click at [504, 502] on img at bounding box center [494, 493] width 69 height 69
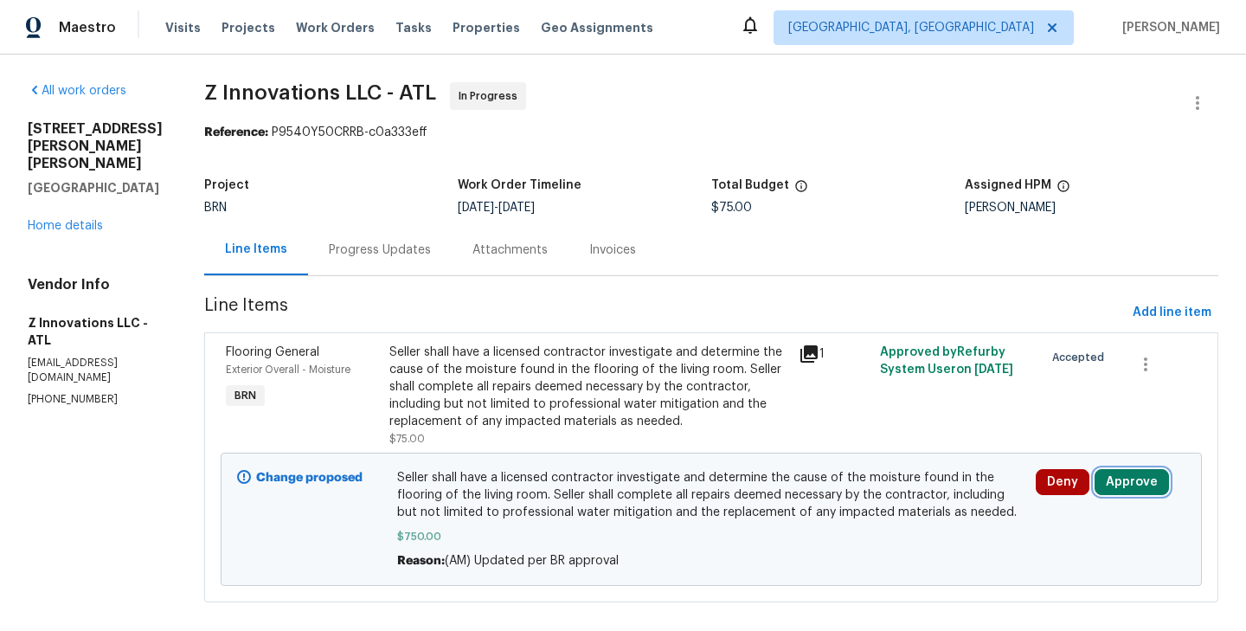
click at [1142, 492] on button "Approve" at bounding box center [1132, 482] width 74 height 26
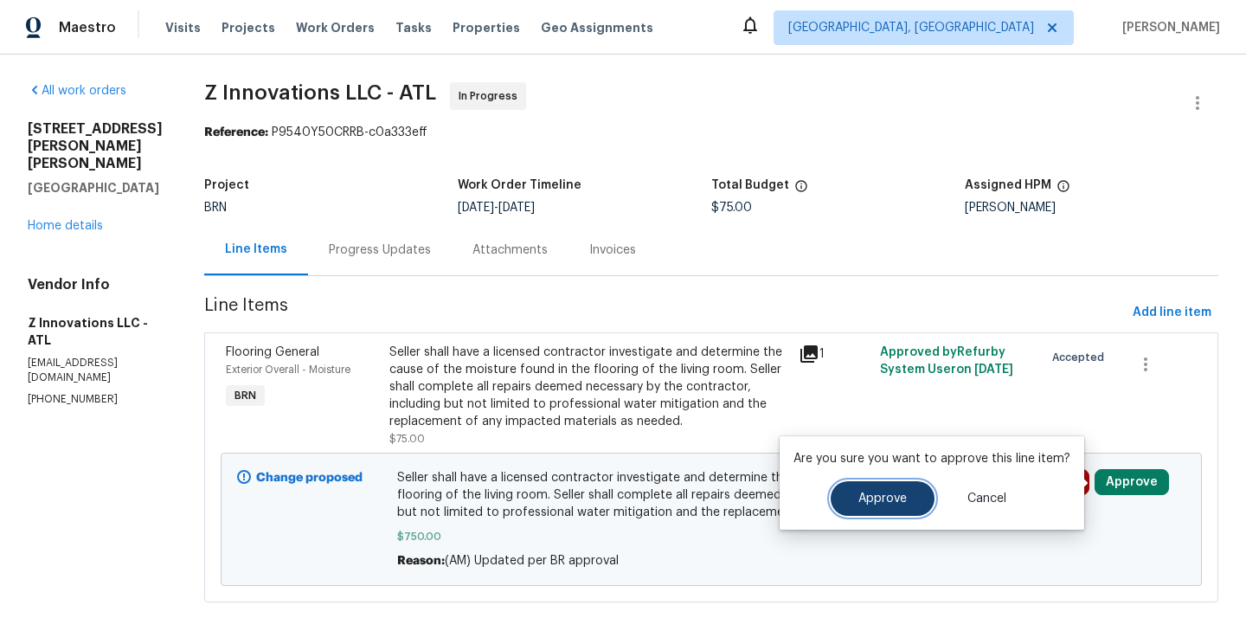
click at [902, 498] on span "Approve" at bounding box center [883, 498] width 48 height 13
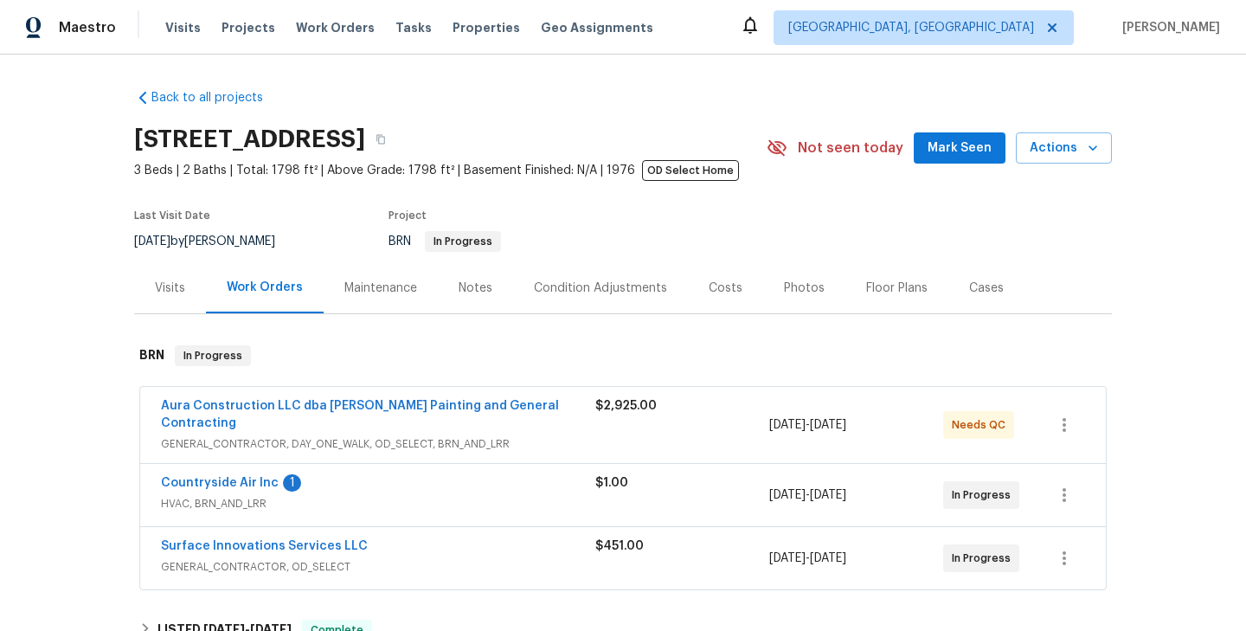
scroll to position [505, 0]
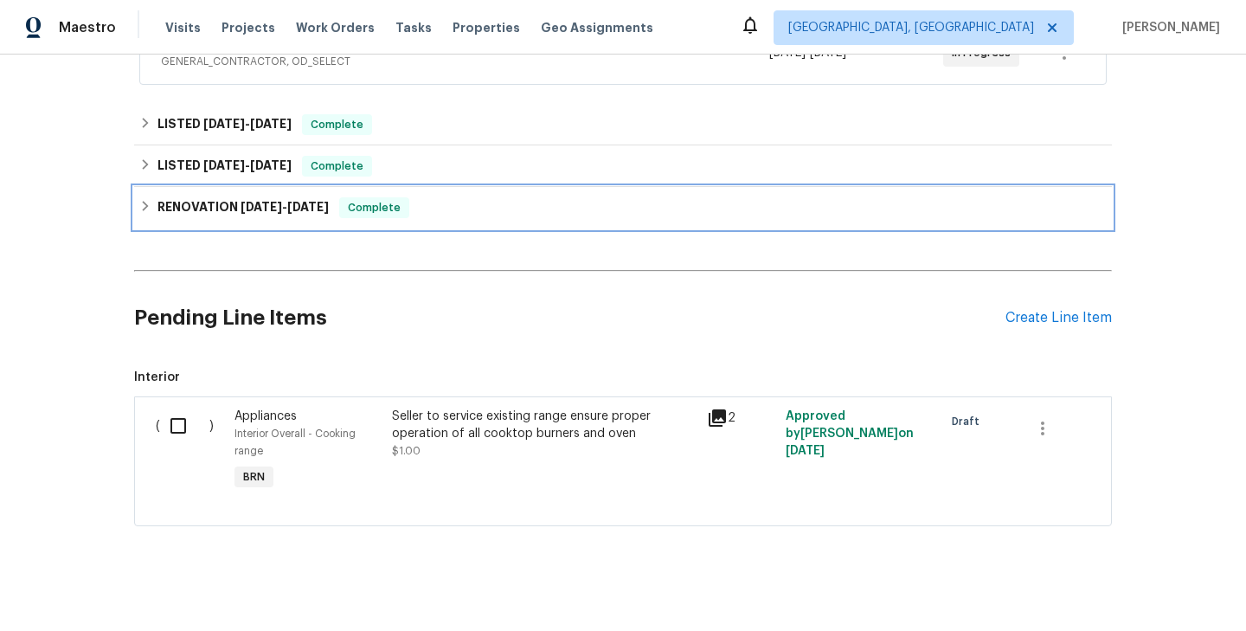
click at [442, 197] on div "RENOVATION 4/1/25 - 7/2/25 Complete" at bounding box center [623, 207] width 968 height 21
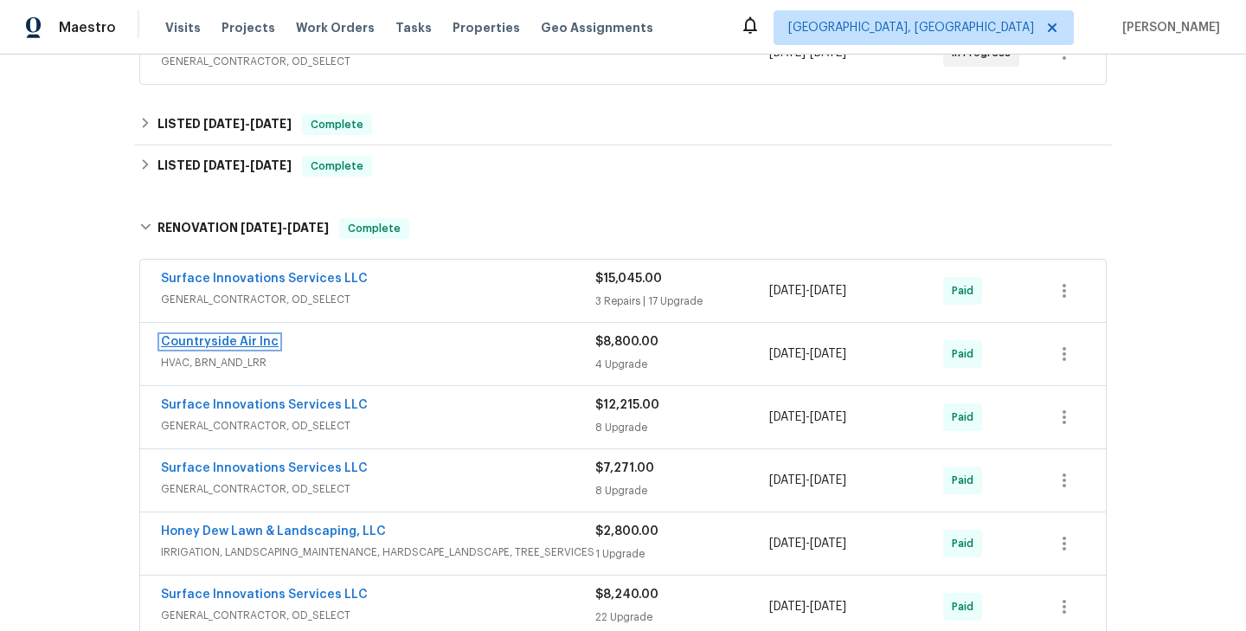
click at [253, 336] on link "Countryside Air Inc" at bounding box center [220, 342] width 118 height 12
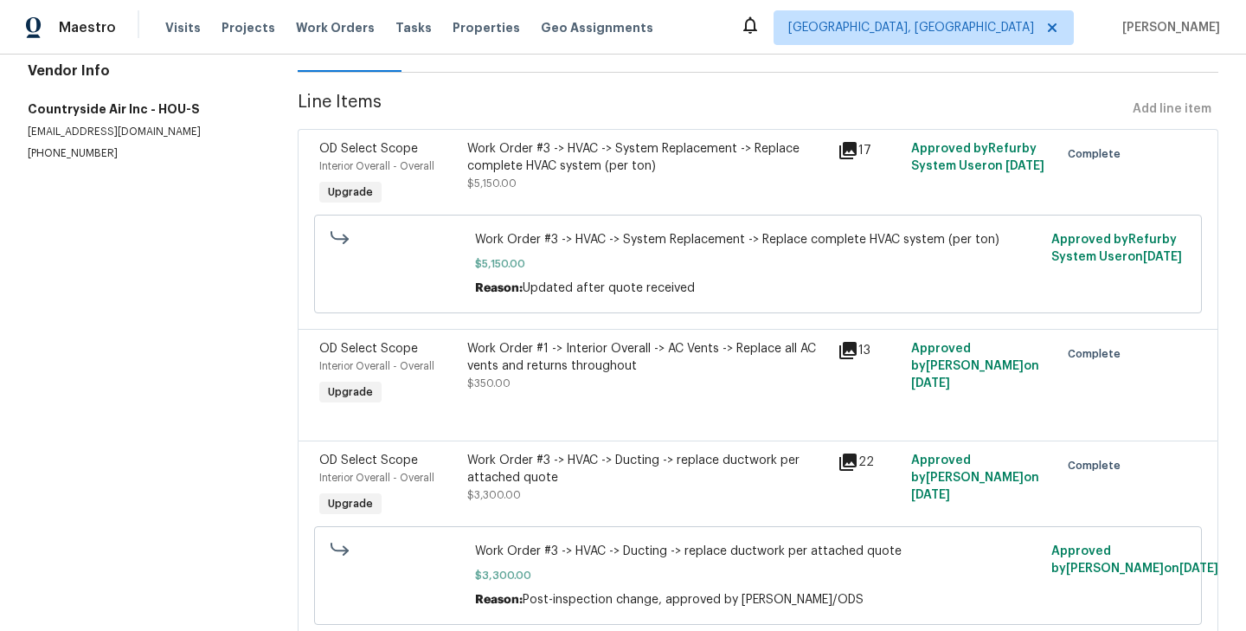
scroll to position [209, 0]
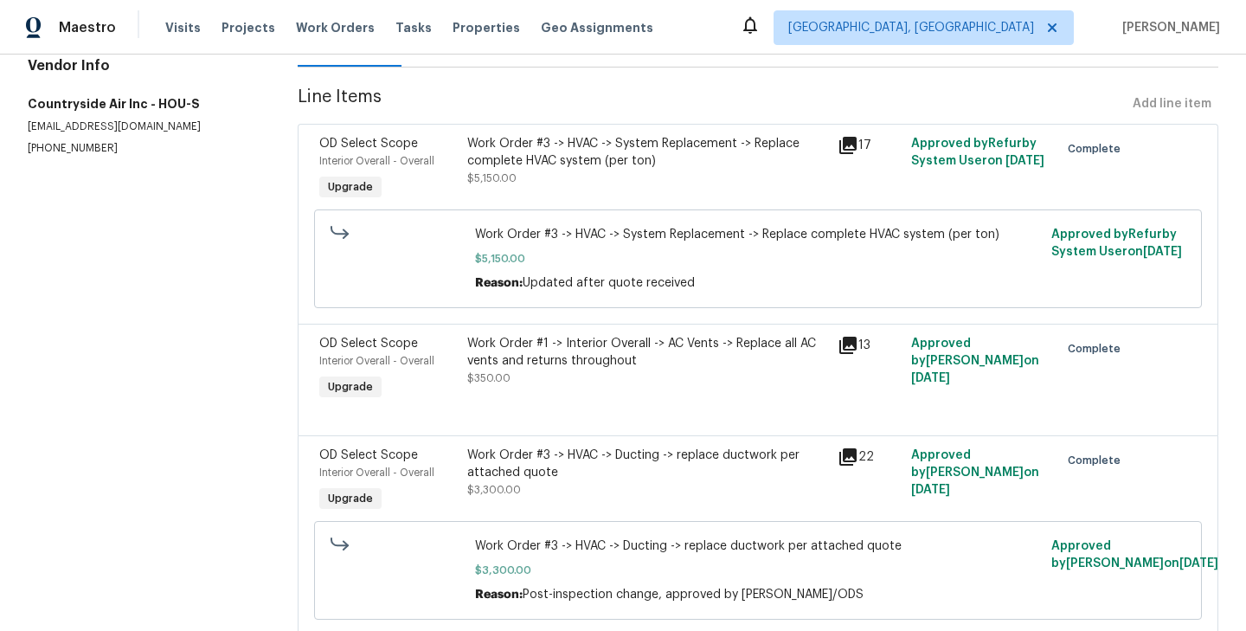
click at [455, 373] on div "OD Select Scope Interior Overall - Overall Upgrade" at bounding box center [388, 370] width 148 height 80
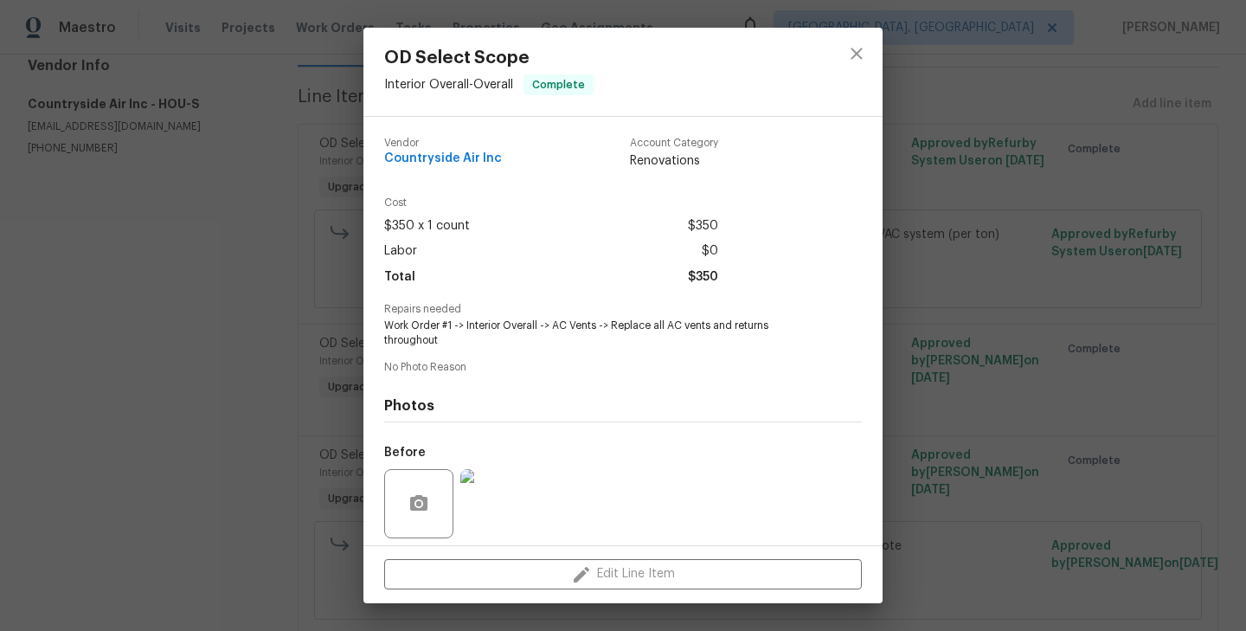
scroll to position [123, 0]
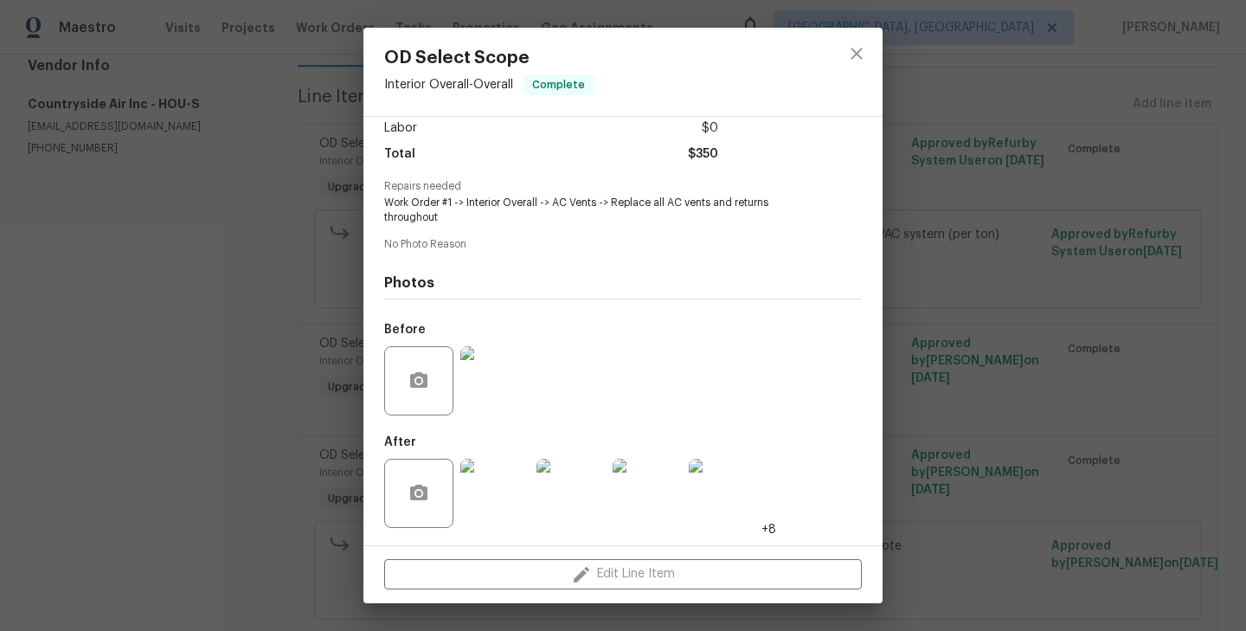
click at [319, 358] on div "OD Select Scope Interior Overall - Overall Complete Vendor Countryside Air Inc …" at bounding box center [623, 315] width 1246 height 631
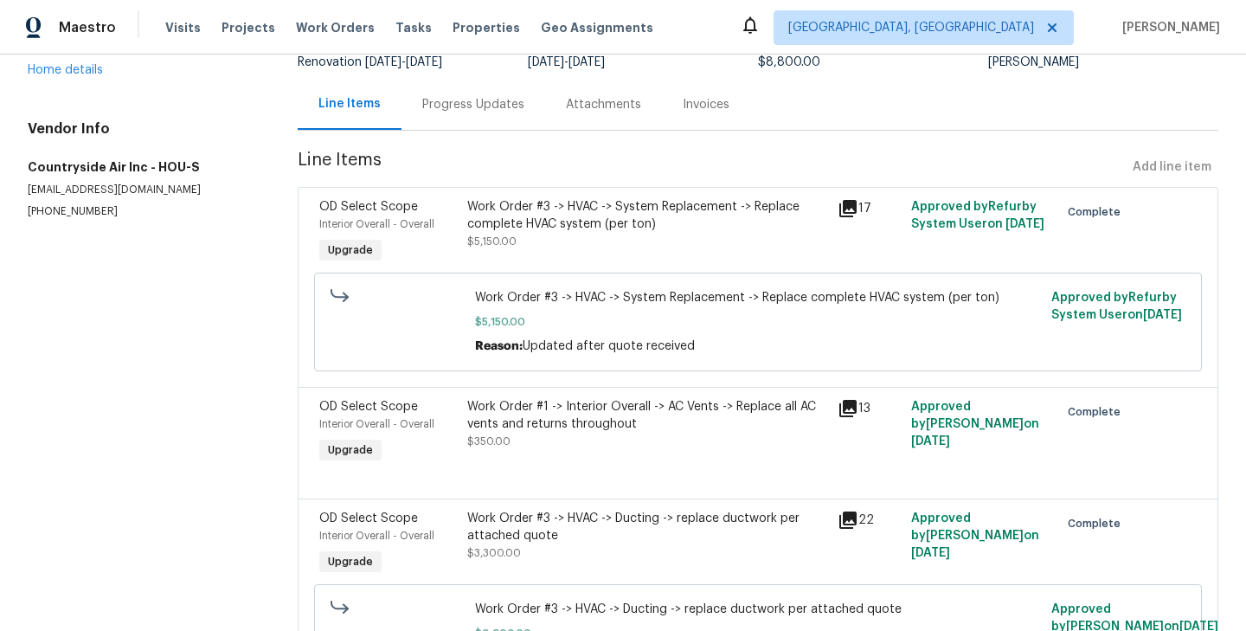
click at [474, 115] on div "Progress Updates" at bounding box center [474, 104] width 144 height 51
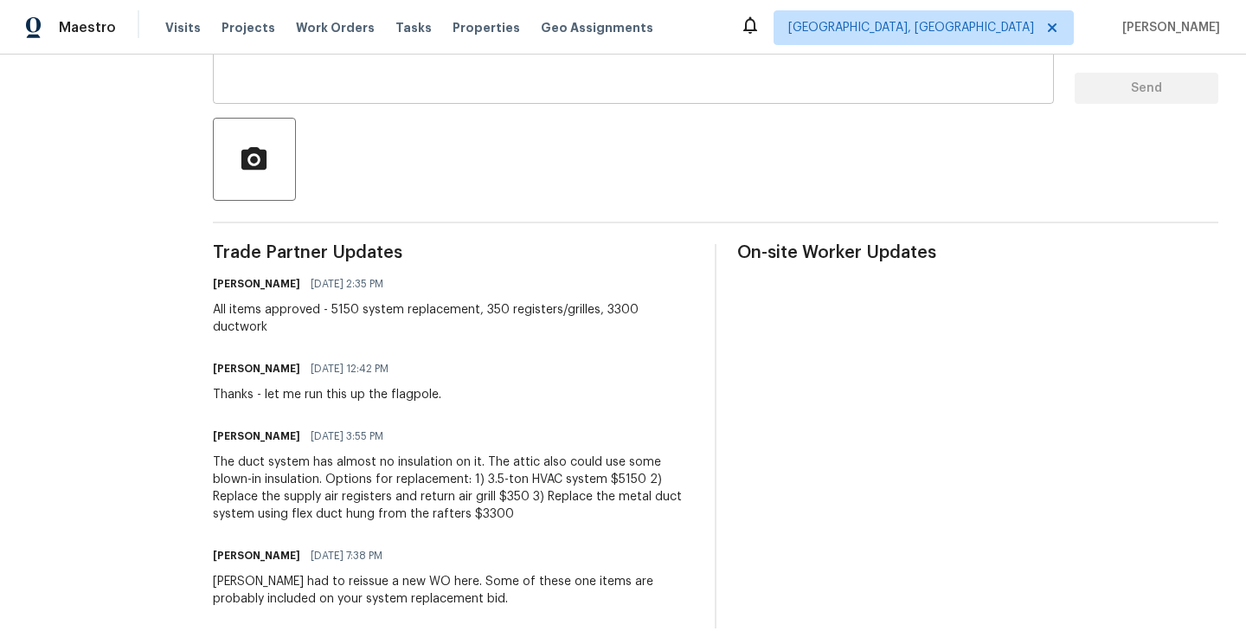
scroll to position [351, 0]
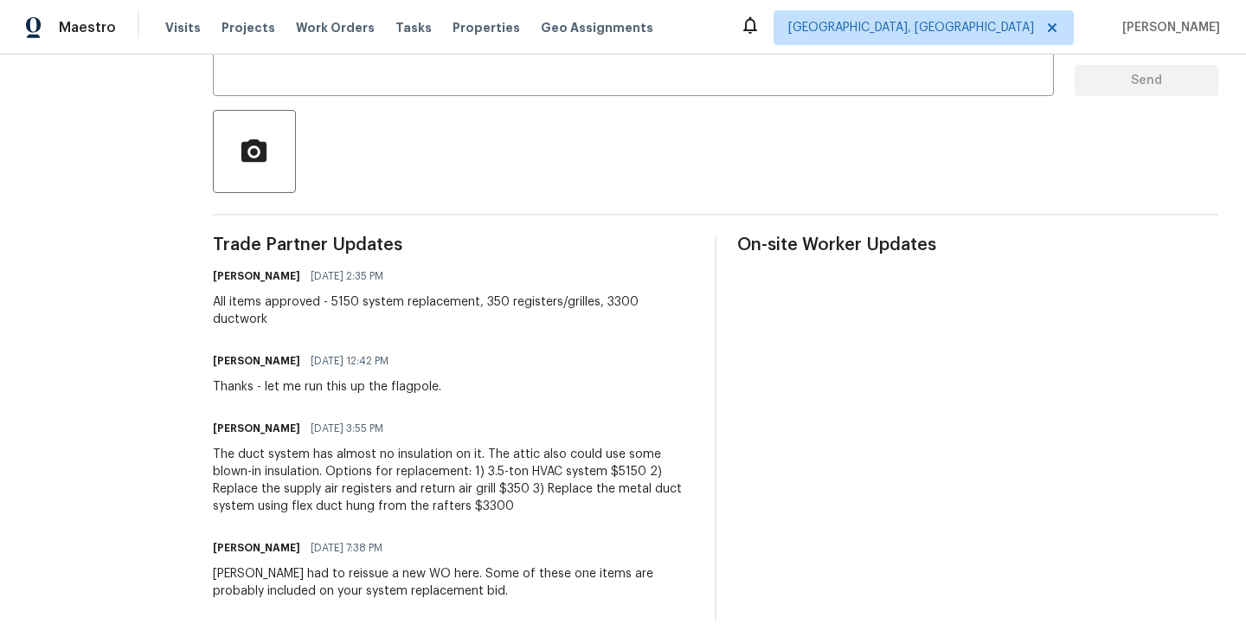
click at [743, 203] on div "Send Message to Trade partner only Trade partner only ​ x ​ Request response Se…" at bounding box center [716, 273] width 1006 height 696
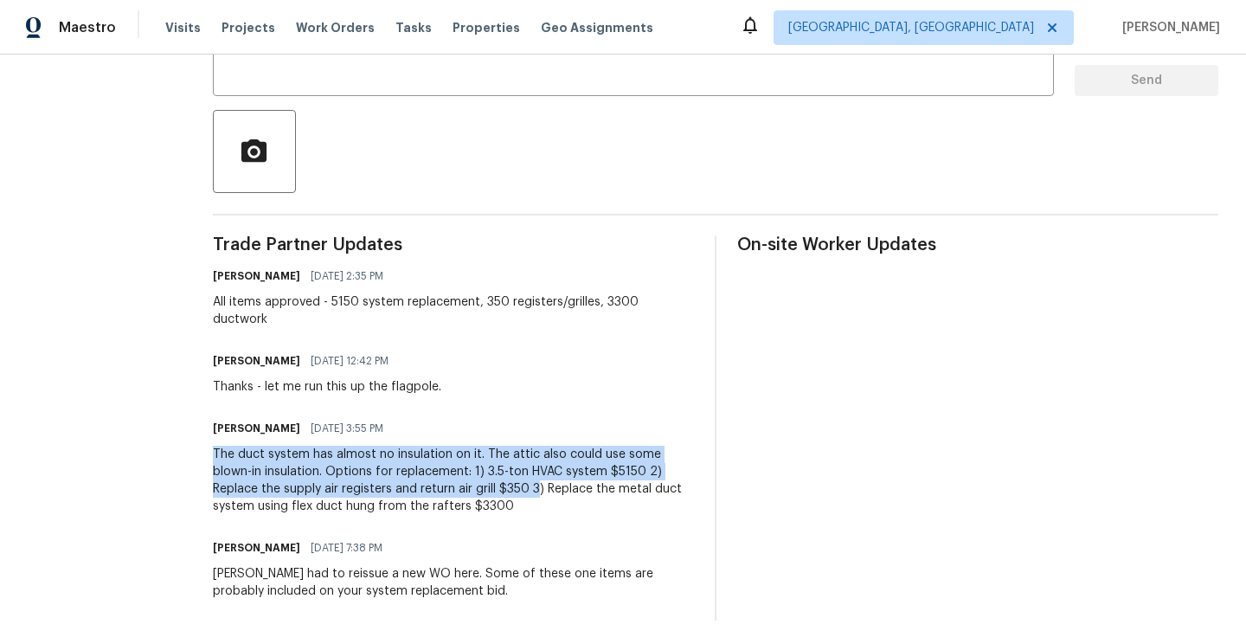
drag, startPoint x: 210, startPoint y: 439, endPoint x: 468, endPoint y: 467, distance: 259.4
click at [468, 467] on div "All work orders 16450 Havenhurst Dr Houston, TX 77059 OD Select Home Home detai…" at bounding box center [623, 175] width 1246 height 945
click at [504, 477] on div "The duct system has almost no insulation on it. The attic also could use some b…" at bounding box center [453, 480] width 481 height 69
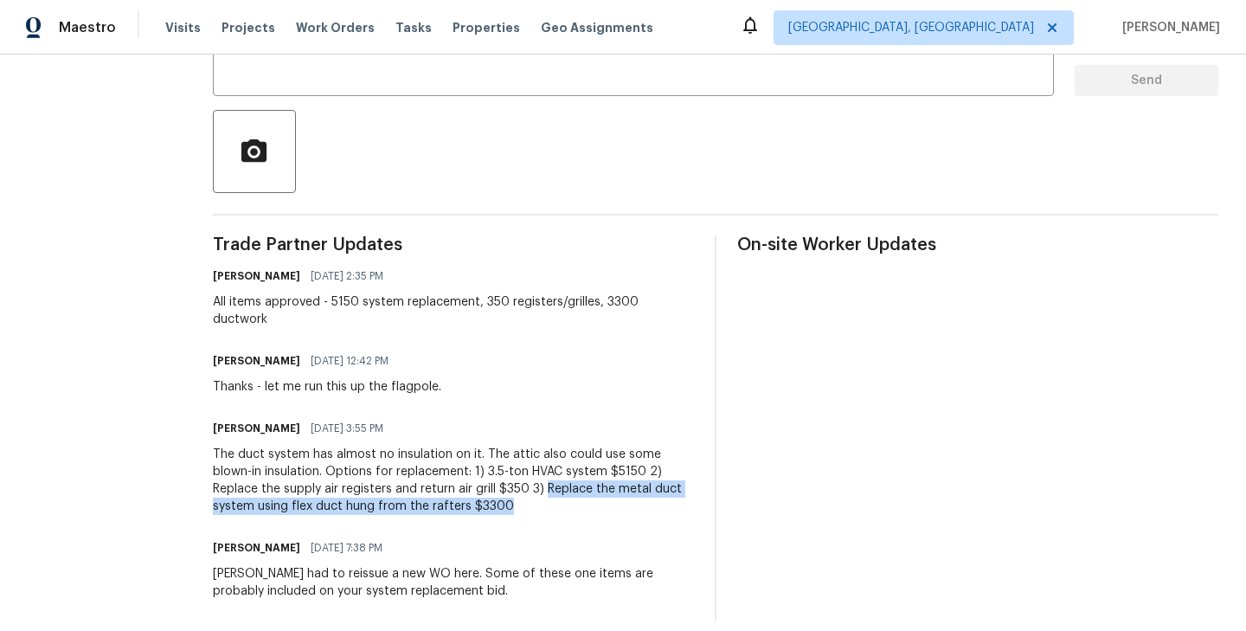
drag, startPoint x: 478, startPoint y: 470, endPoint x: 478, endPoint y: 494, distance: 24.2
click at [478, 494] on div "The duct system has almost no insulation on it. The attic also could use some b…" at bounding box center [453, 480] width 481 height 69
